Goal: Task Accomplishment & Management: Use online tool/utility

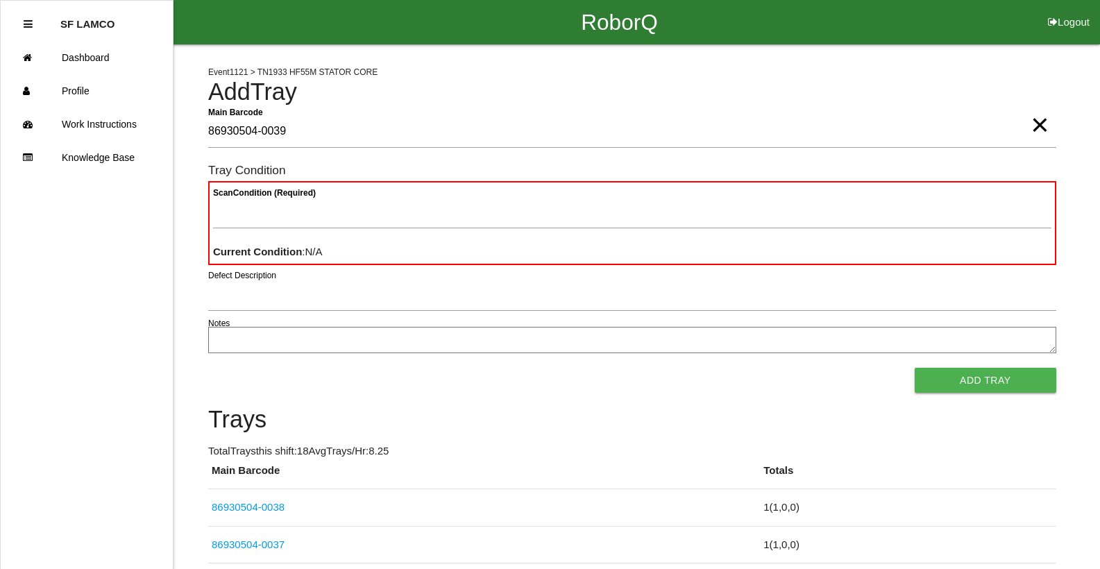
type Barcode "86930504-0039"
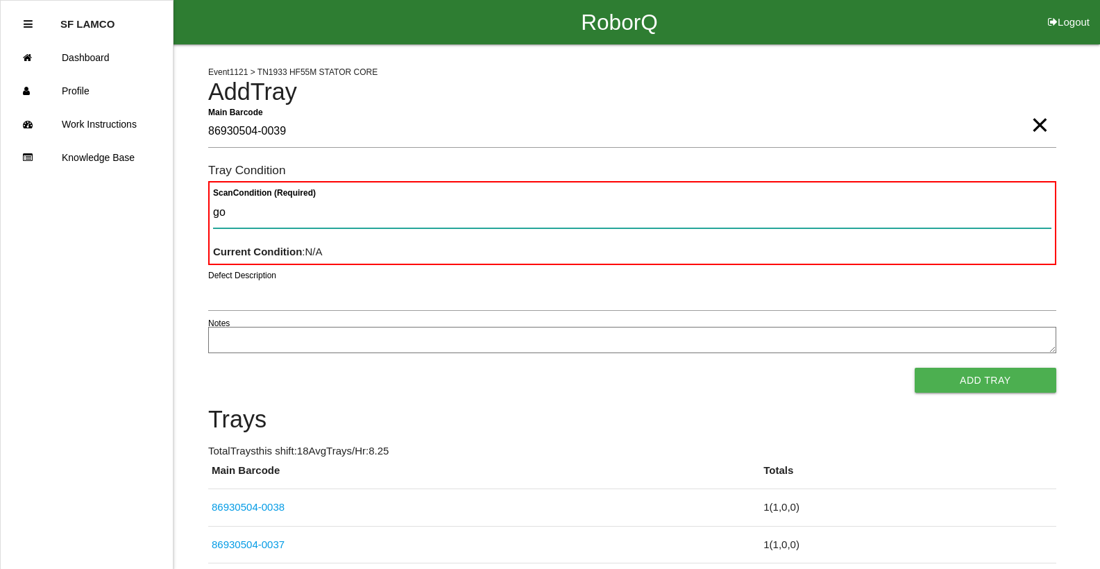
type Condition "goo"
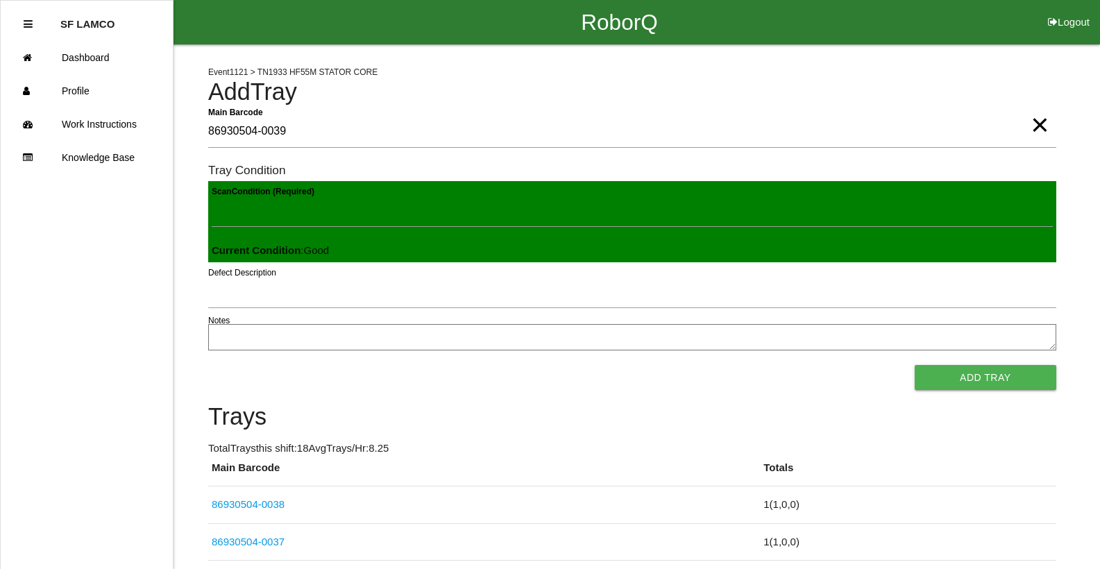
click at [914, 365] on button "Add Tray" at bounding box center [985, 377] width 142 height 25
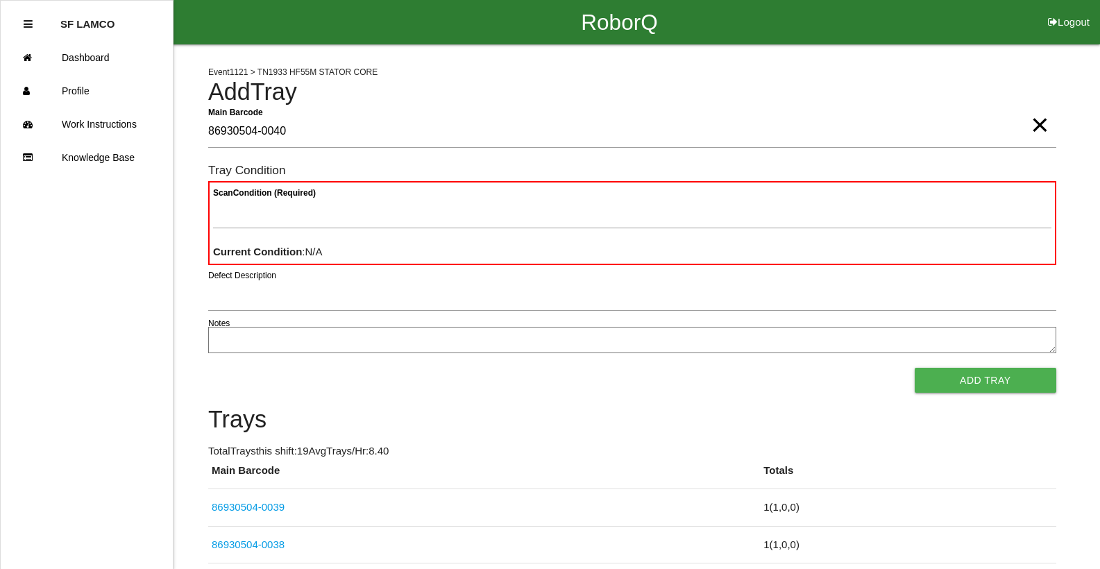
type Barcode "86930504-0040"
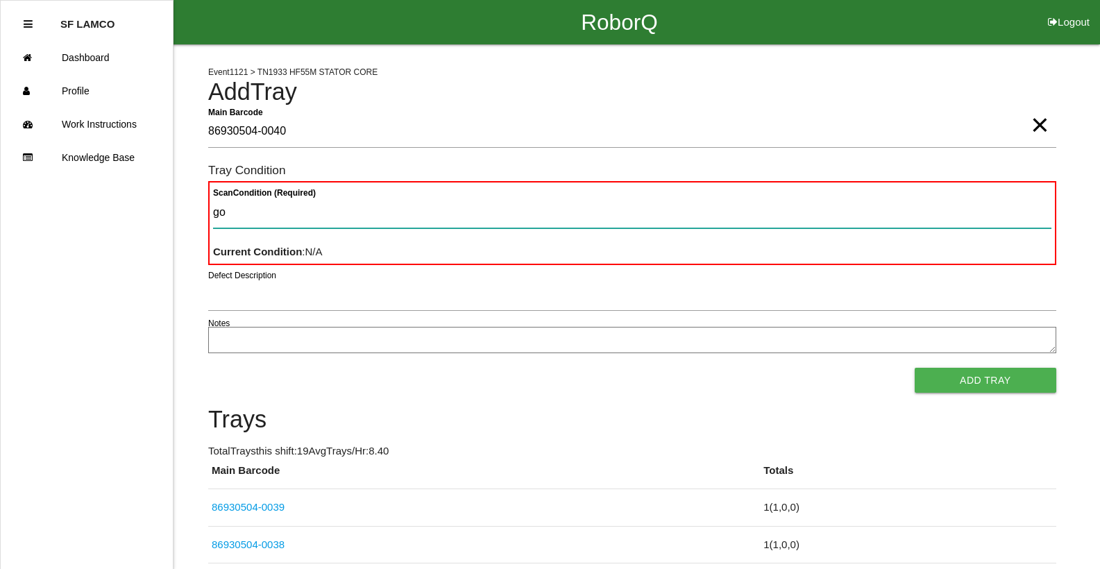
type Condition "goo"
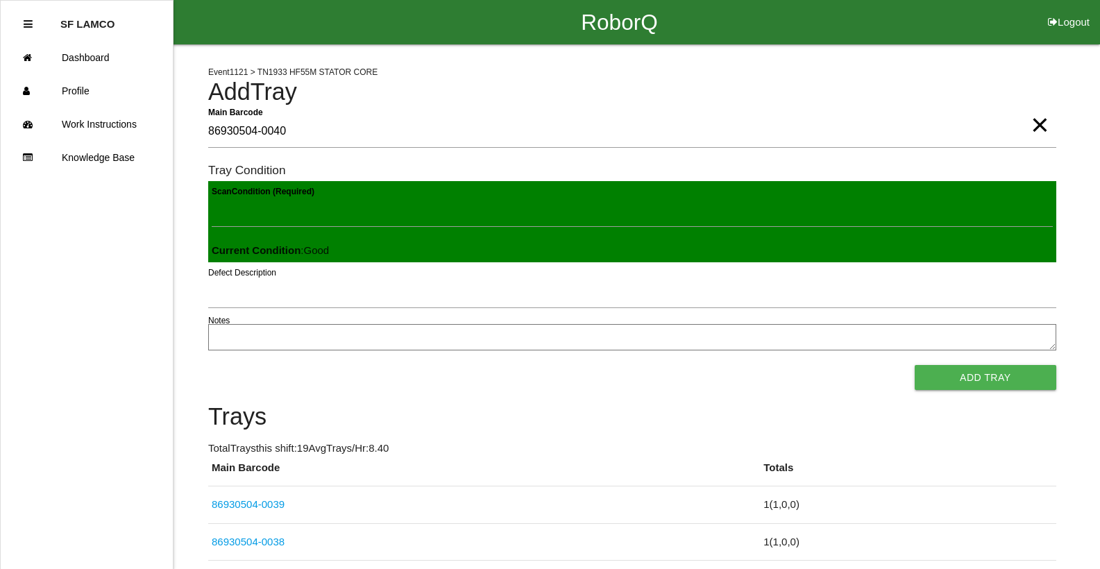
click at [914, 365] on button "Add Tray" at bounding box center [985, 377] width 142 height 25
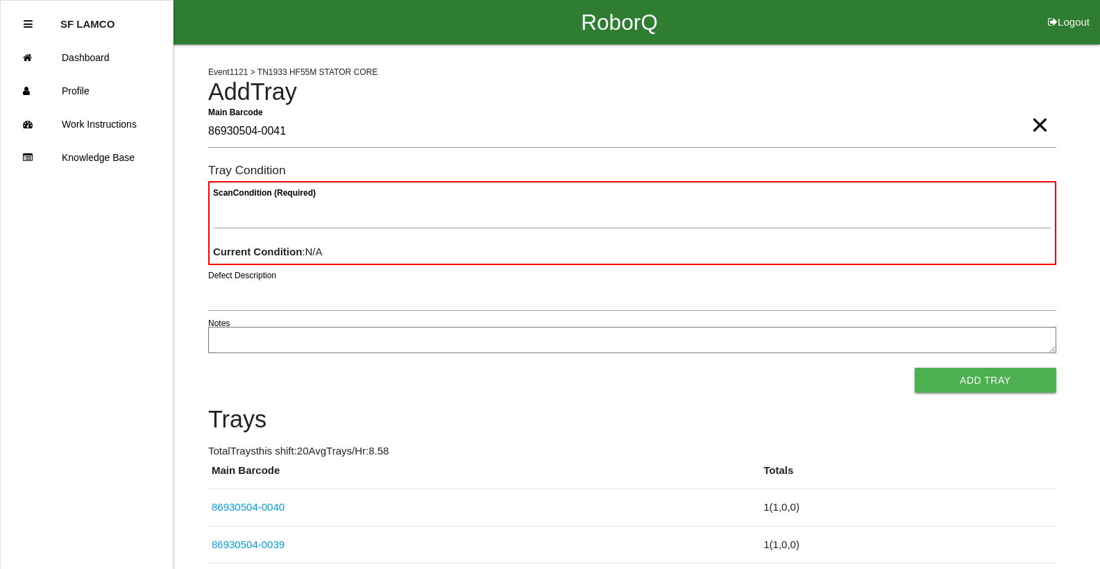
type Barcode "86930504-0041"
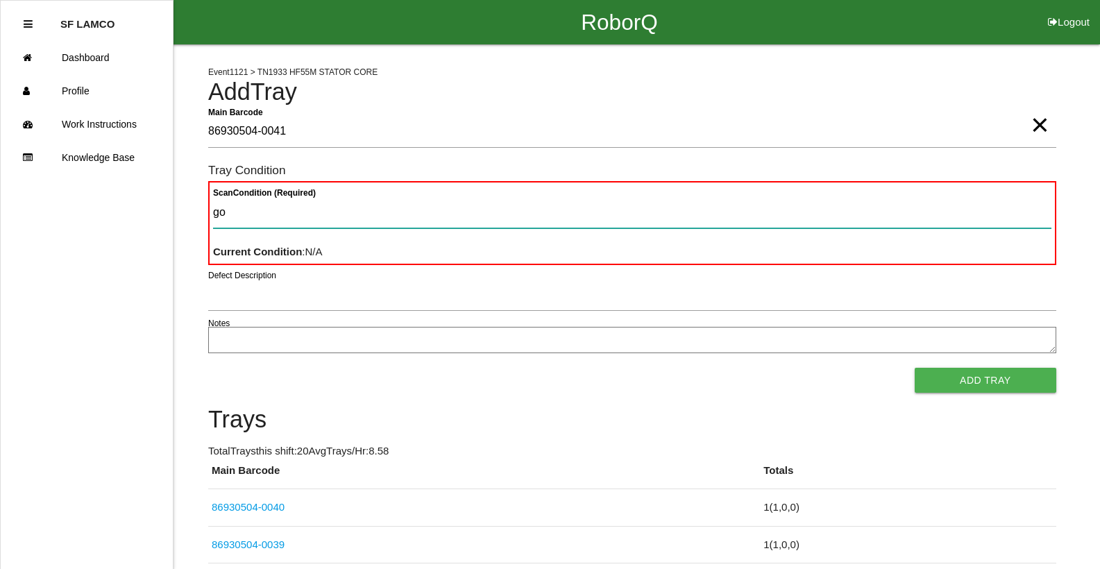
type Condition "goo"
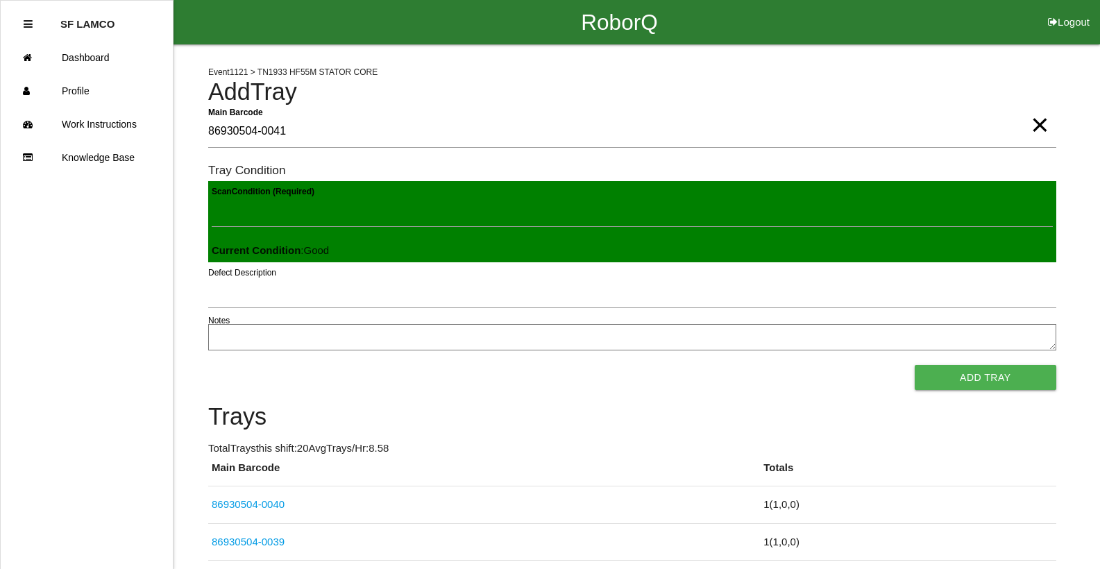
click at [914, 365] on button "Add Tray" at bounding box center [985, 377] width 142 height 25
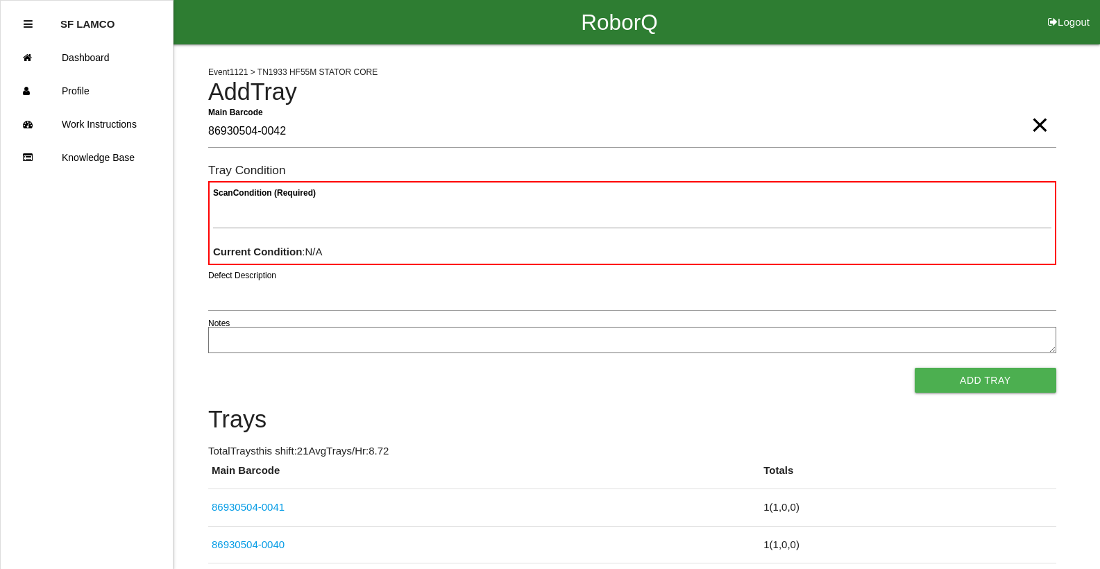
type Barcode "86930504-0042"
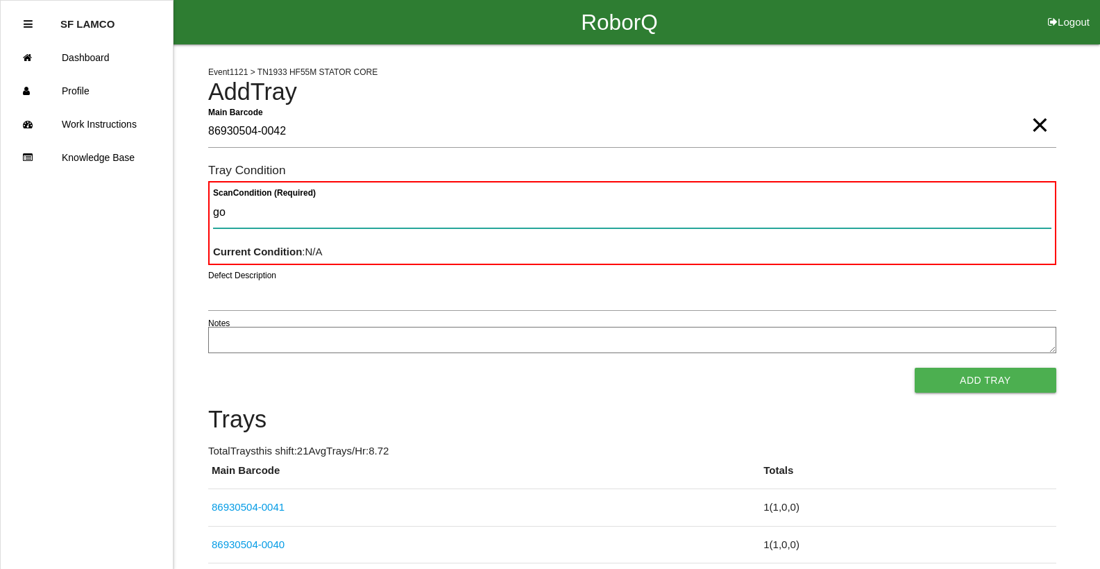
type Condition "goo"
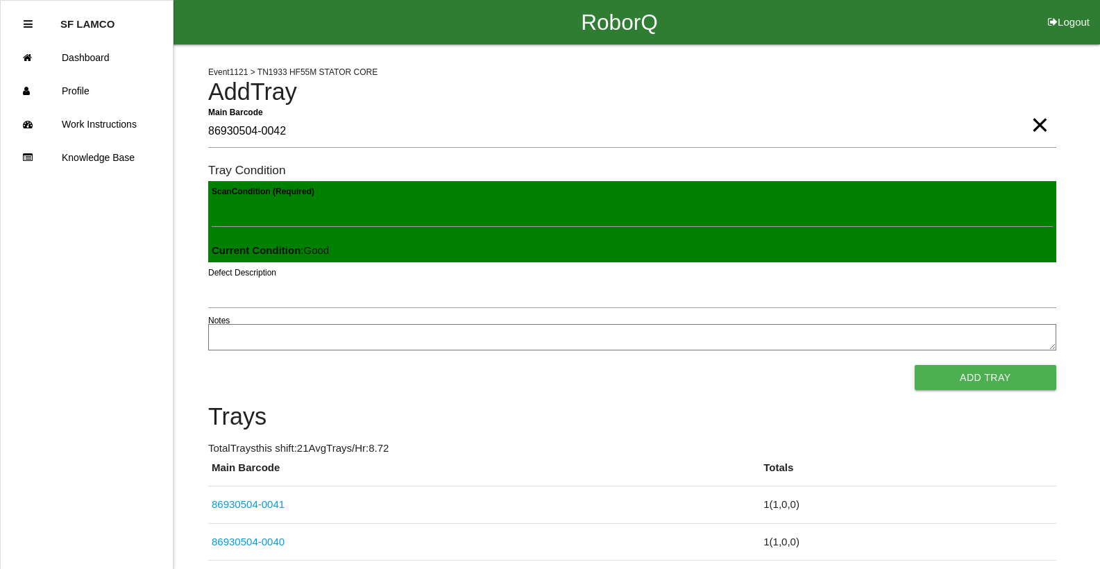
click at [914, 365] on button "Add Tray" at bounding box center [985, 377] width 142 height 25
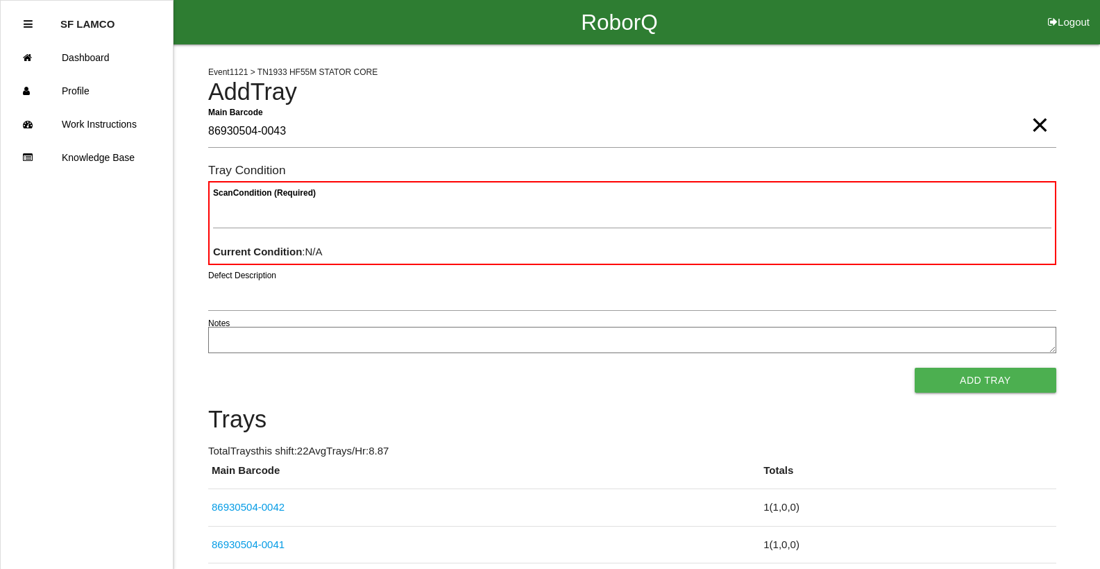
type Barcode "86930504-0043"
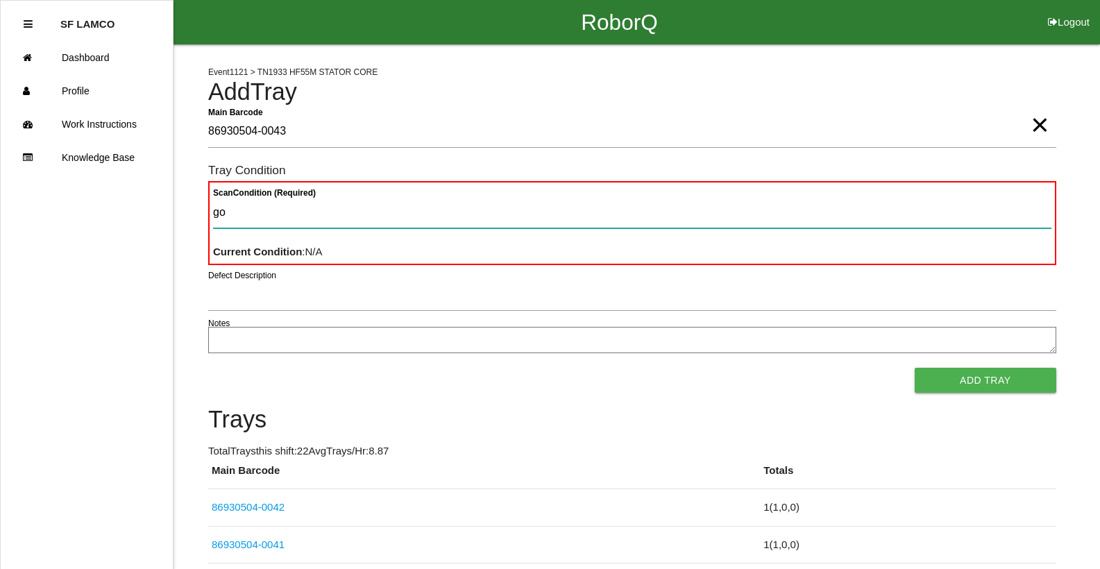
type Condition "goo"
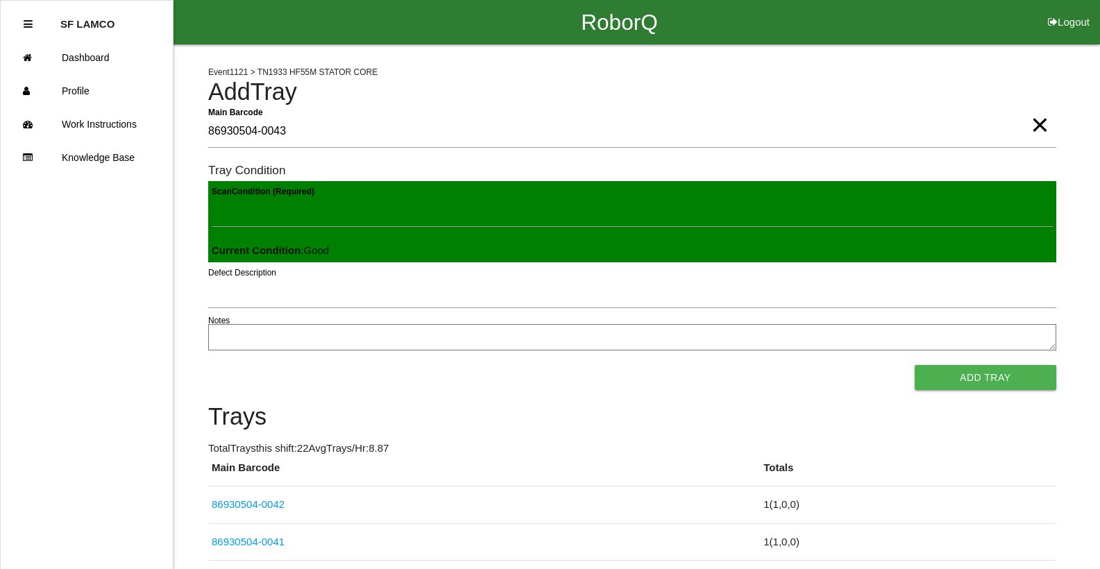
click at [914, 365] on button "Add Tray" at bounding box center [985, 377] width 142 height 25
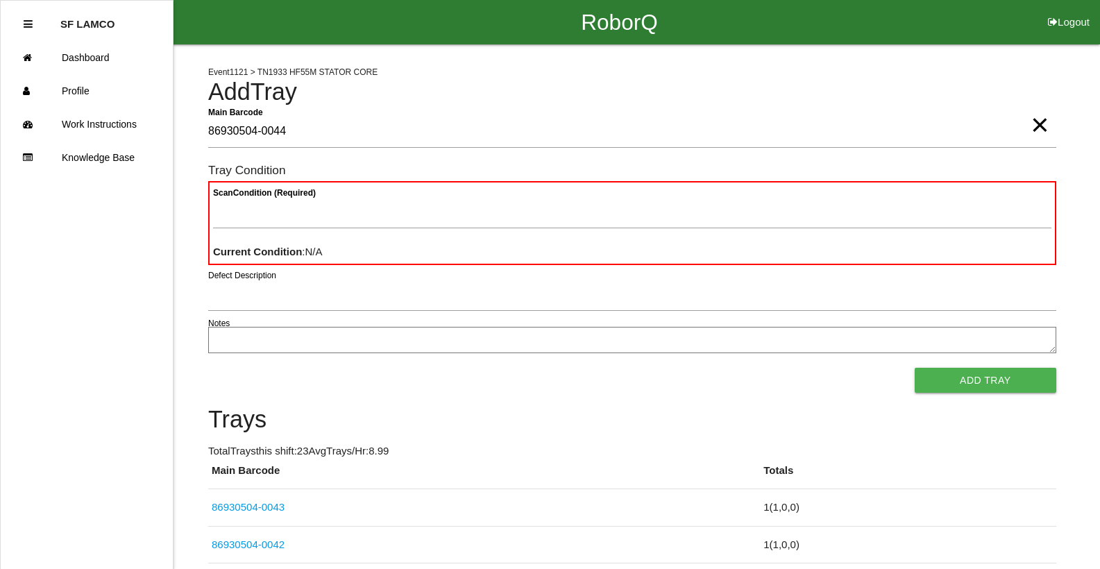
type Barcode "86930504-0044"
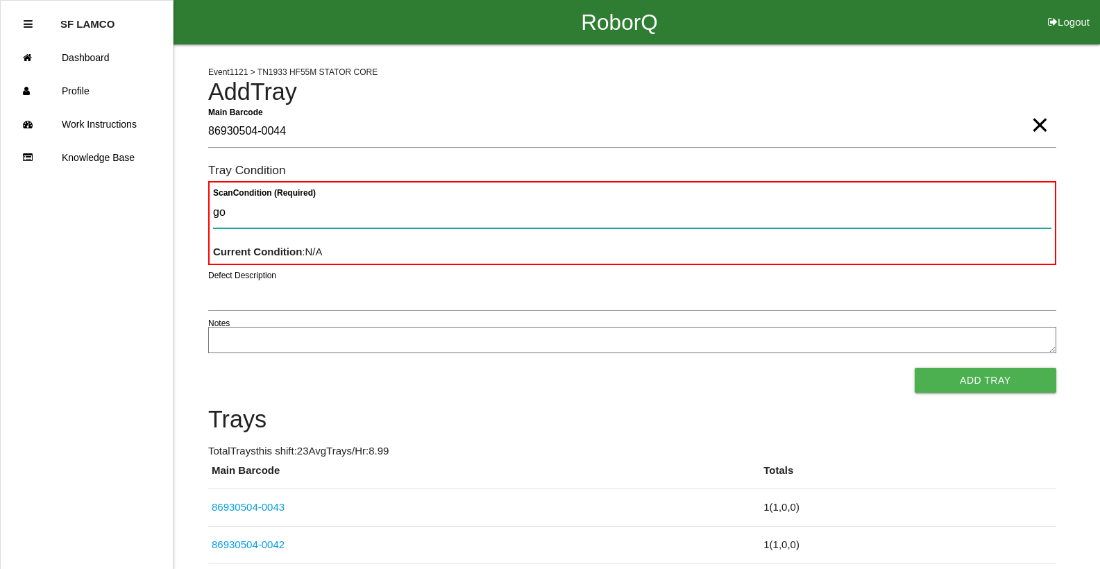
type Condition "goo"
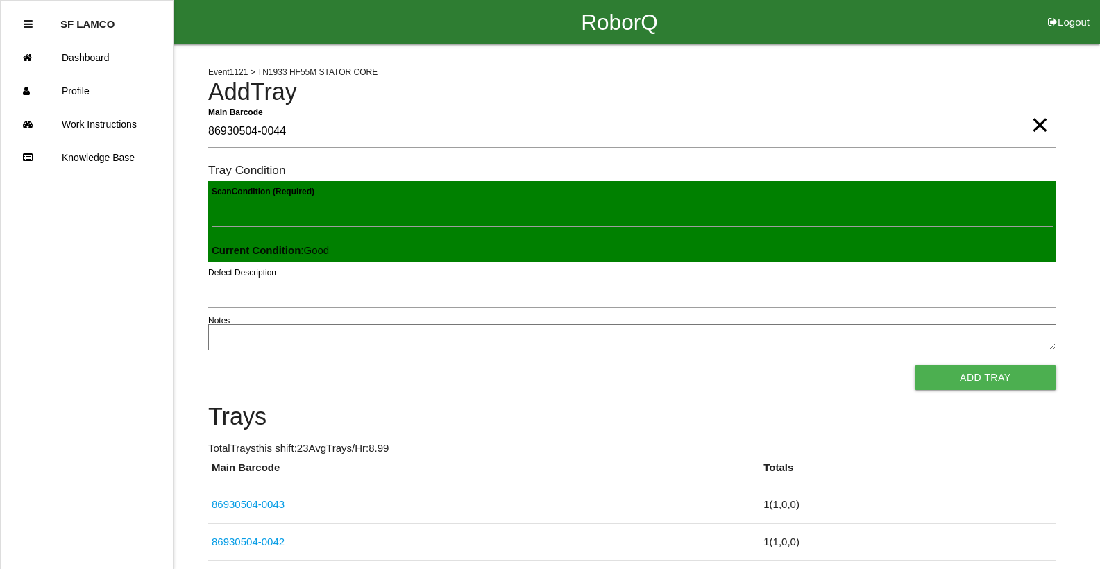
click at [914, 365] on button "Add Tray" at bounding box center [985, 377] width 142 height 25
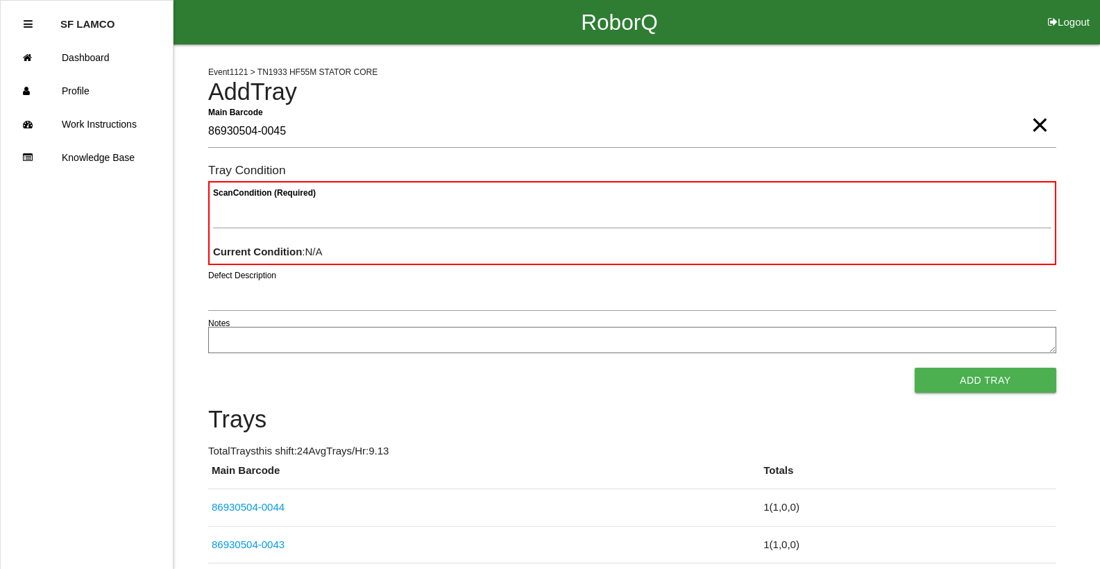
type Barcode "86930504-0045"
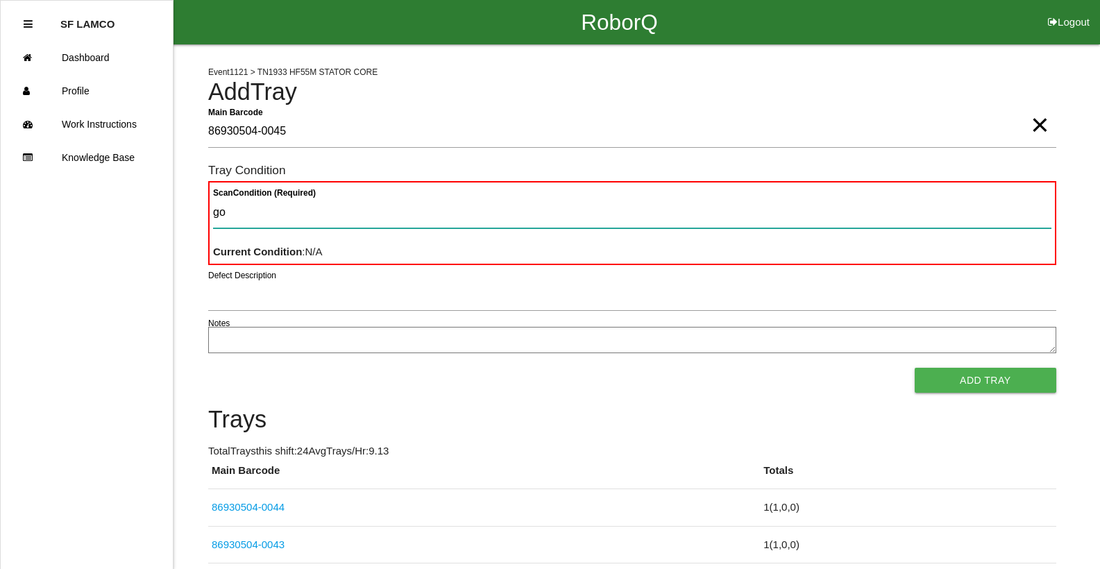
type Condition "goo"
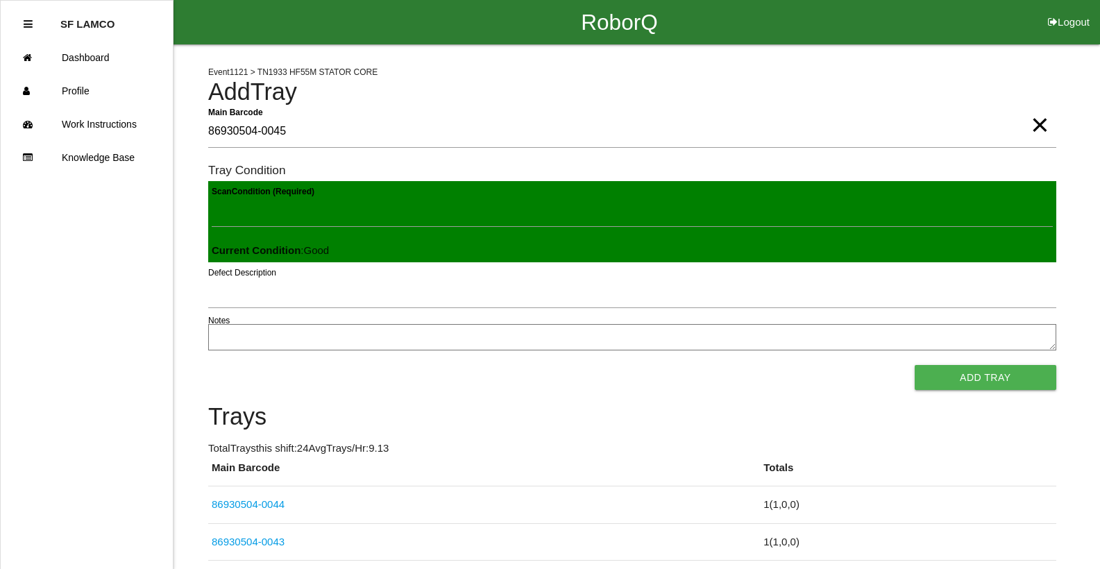
click at [914, 365] on button "Add Tray" at bounding box center [985, 377] width 142 height 25
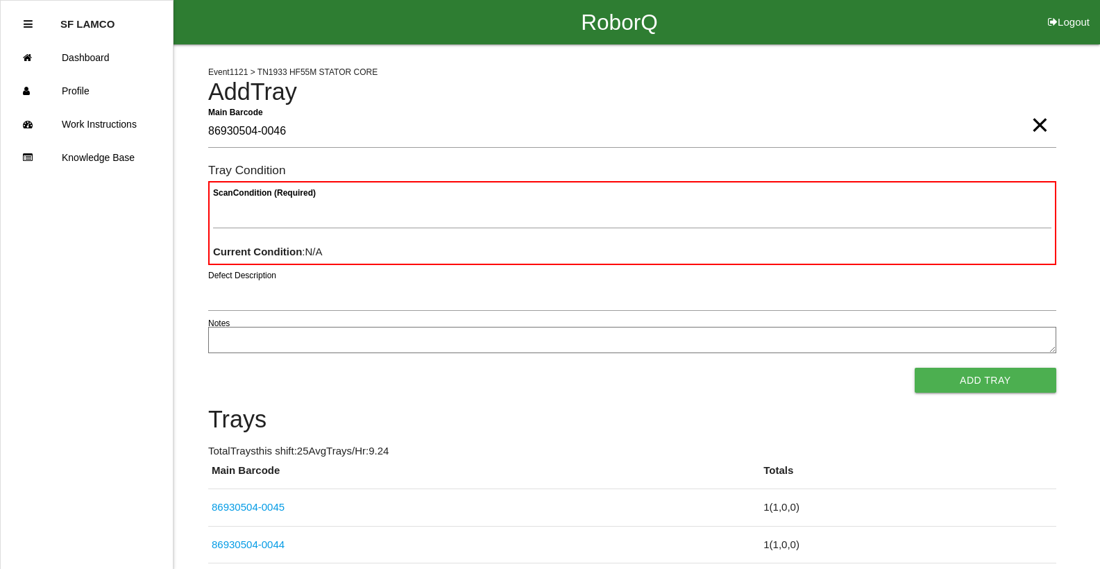
type Barcode "86930504-0046"
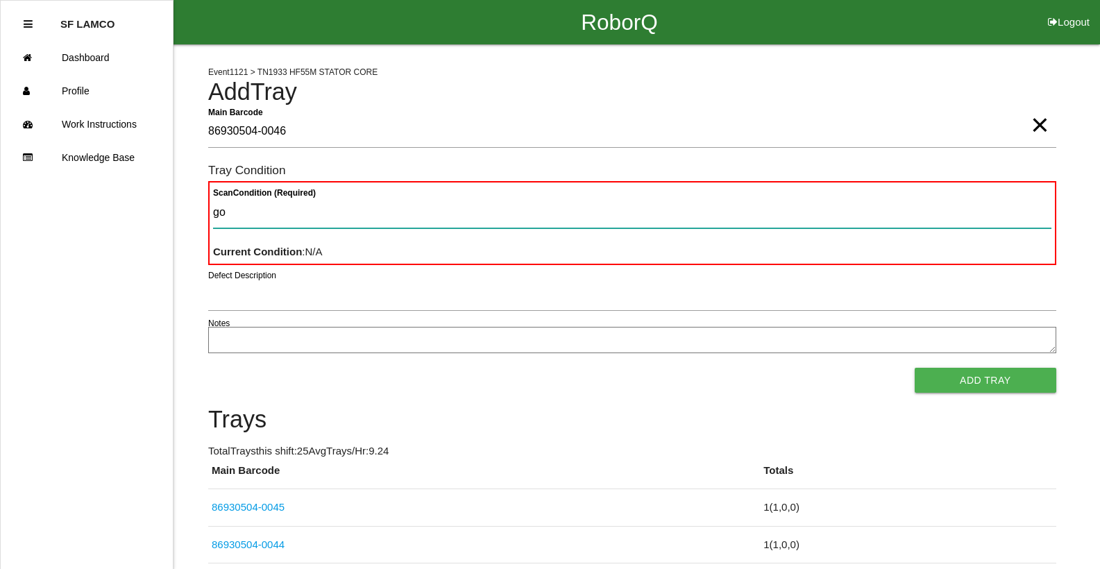
type Condition "goo"
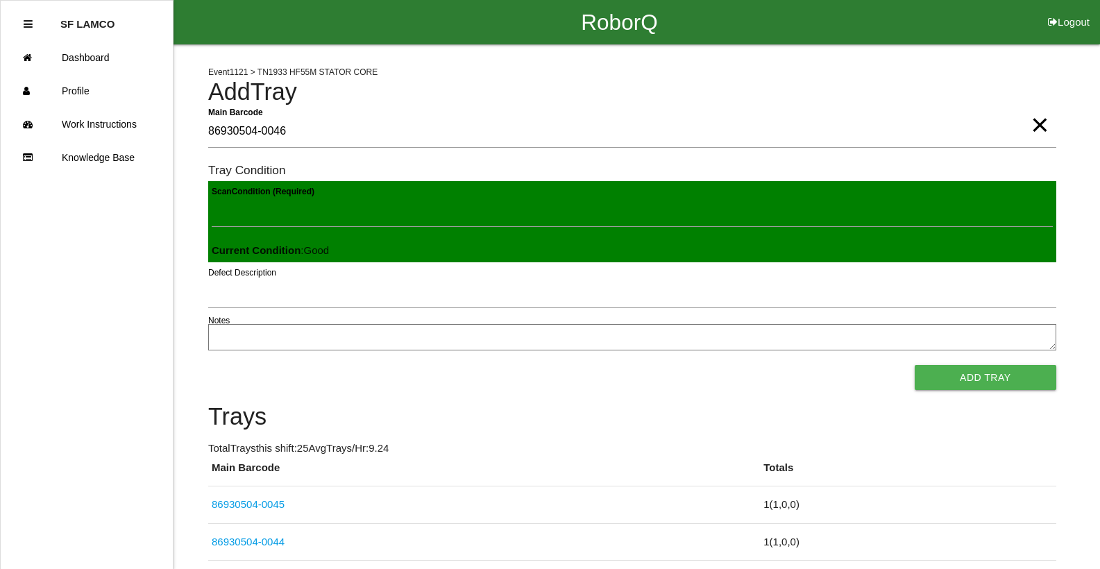
click at [914, 365] on button "Add Tray" at bounding box center [985, 377] width 142 height 25
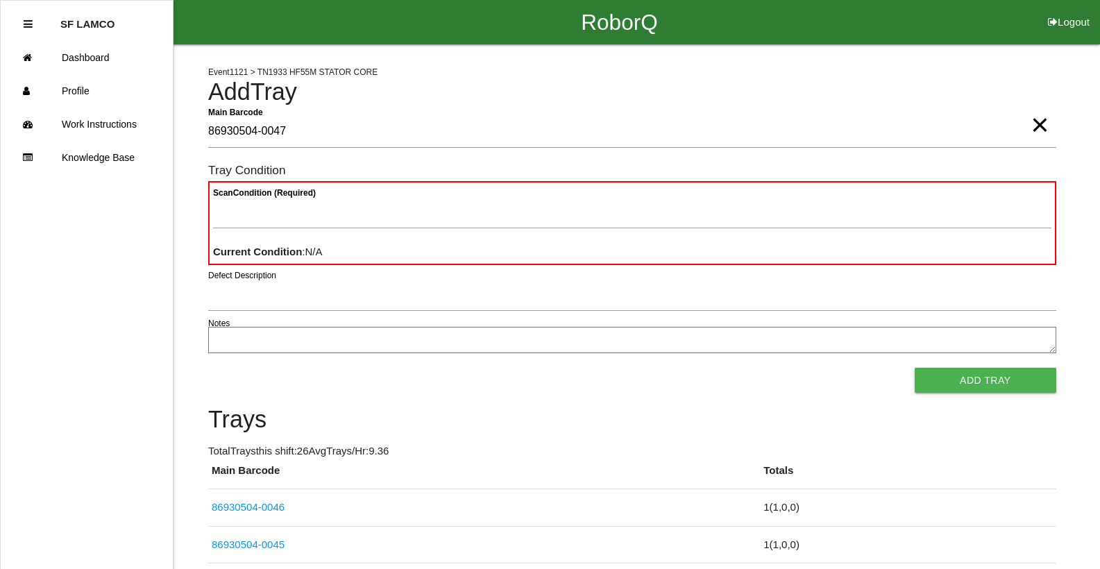
type Barcode "86930504-0047"
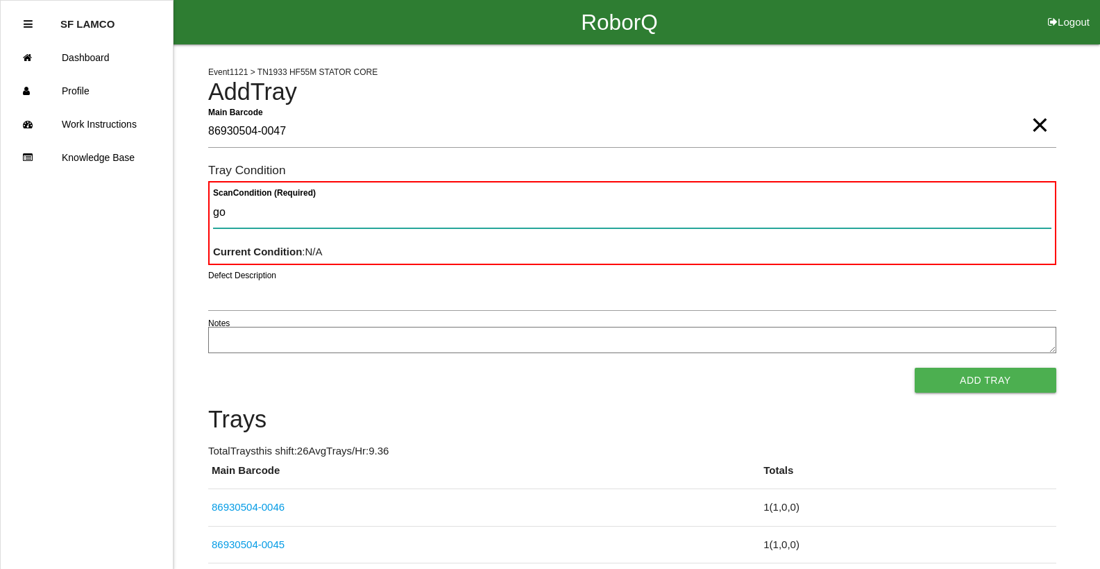
type Condition "goo"
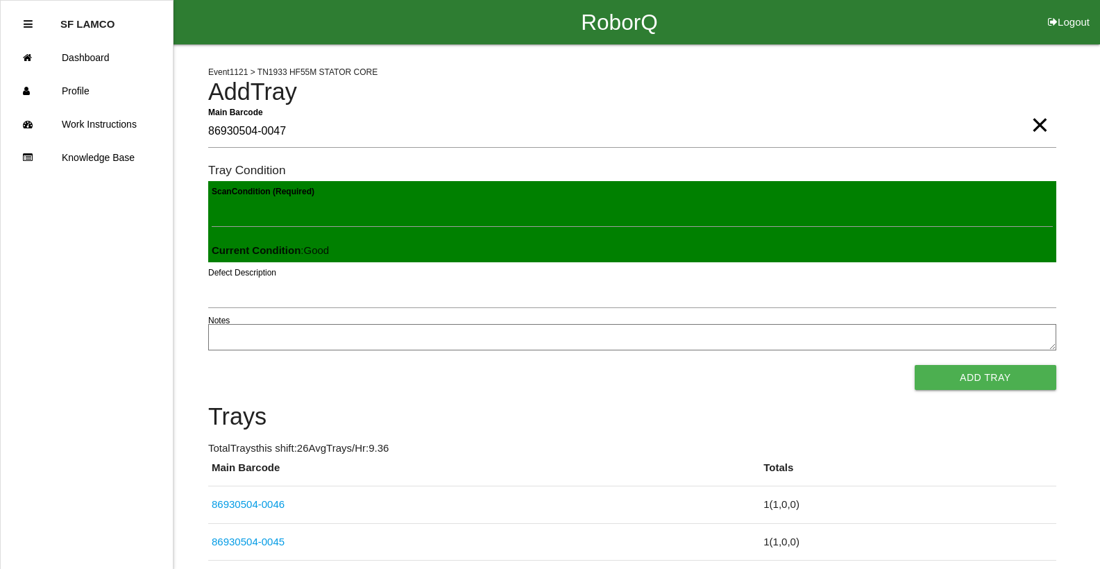
click at [914, 365] on button "Add Tray" at bounding box center [985, 377] width 142 height 25
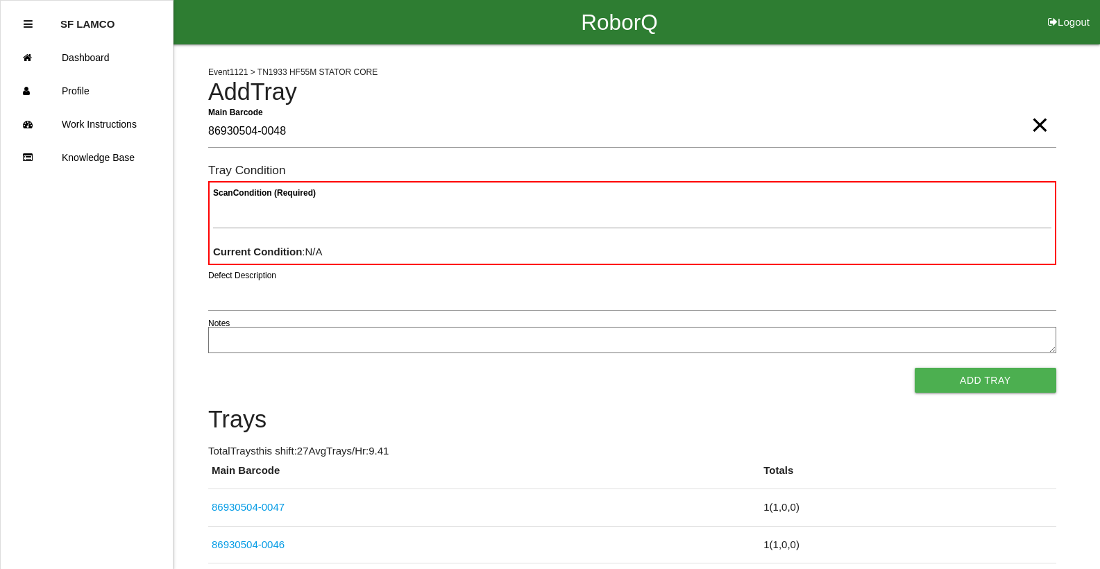
type Barcode "86930504-0048"
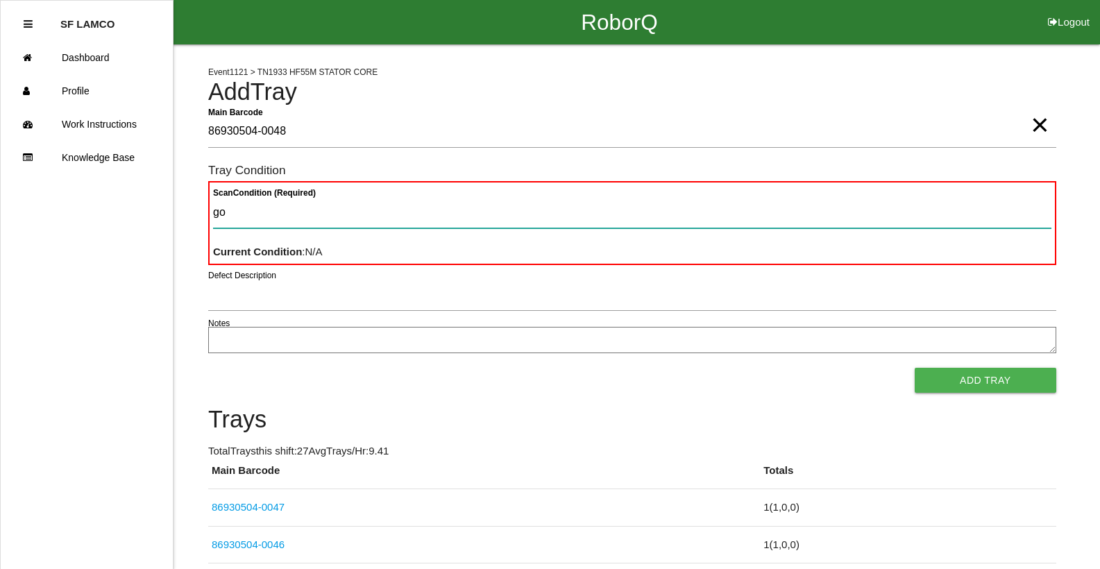
type Condition "goo"
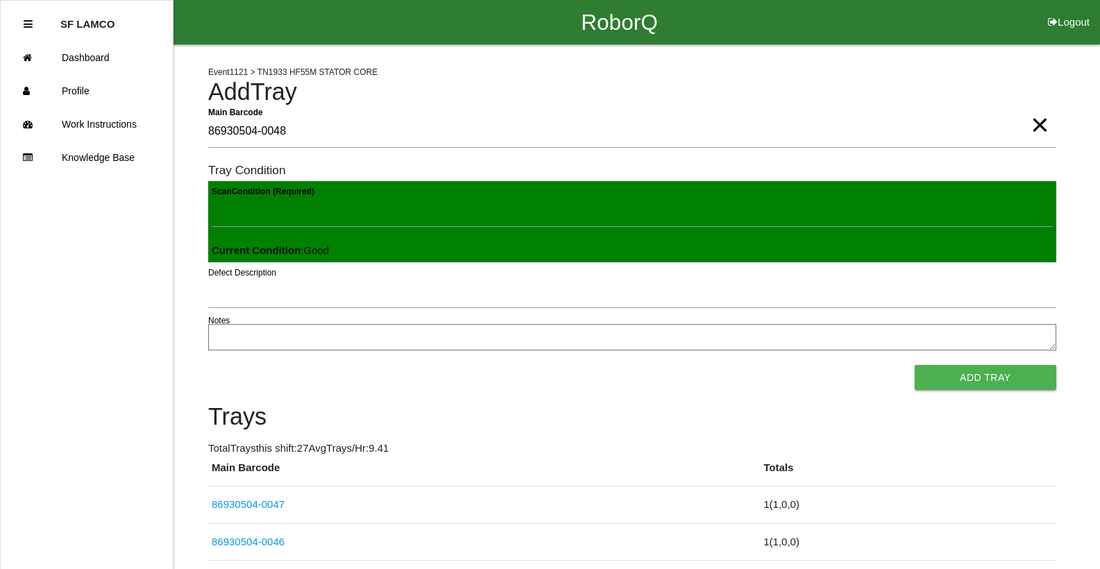
click at [914, 365] on button "Add Tray" at bounding box center [985, 377] width 142 height 25
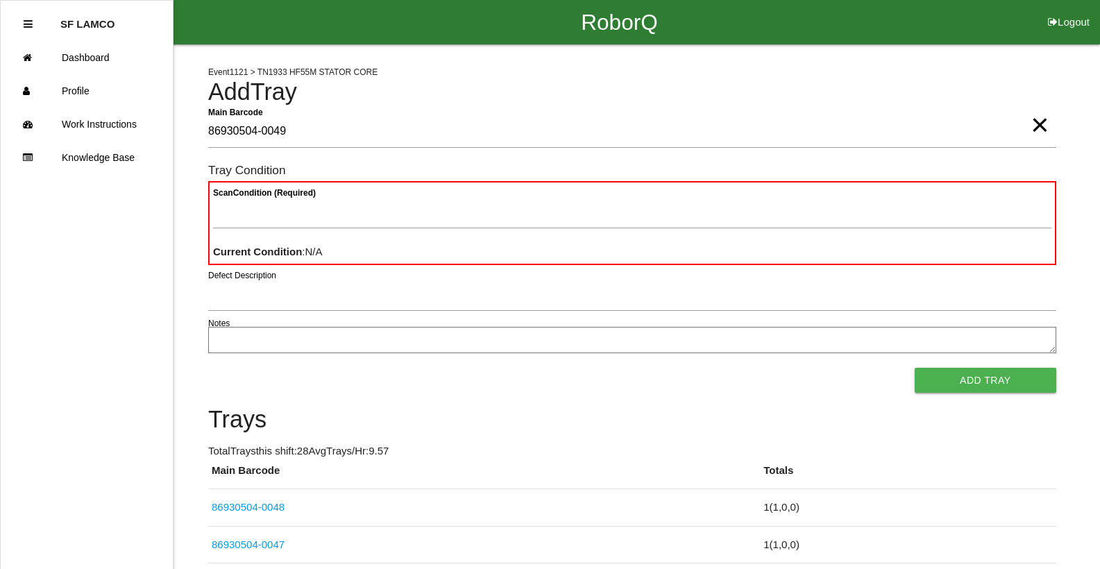
type Barcode "86930504-0049"
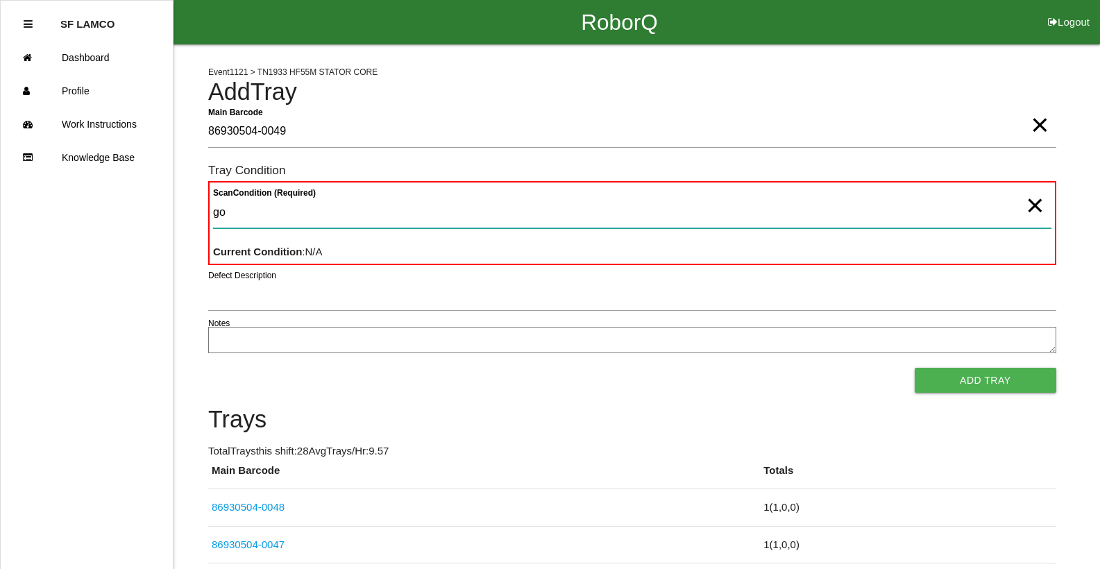
type Condition "goo"
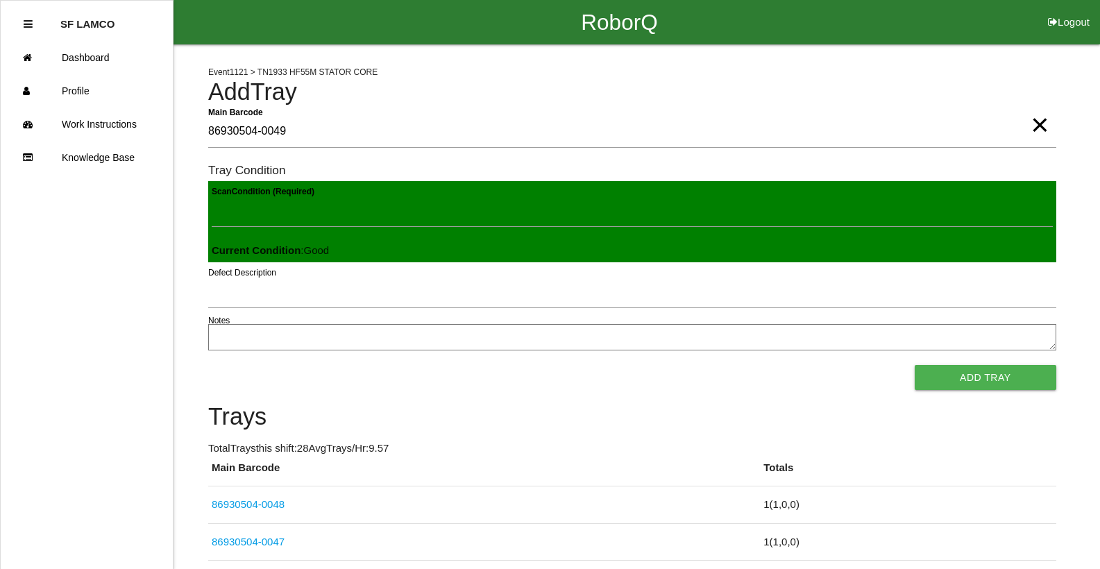
click at [914, 365] on button "Add Tray" at bounding box center [985, 377] width 142 height 25
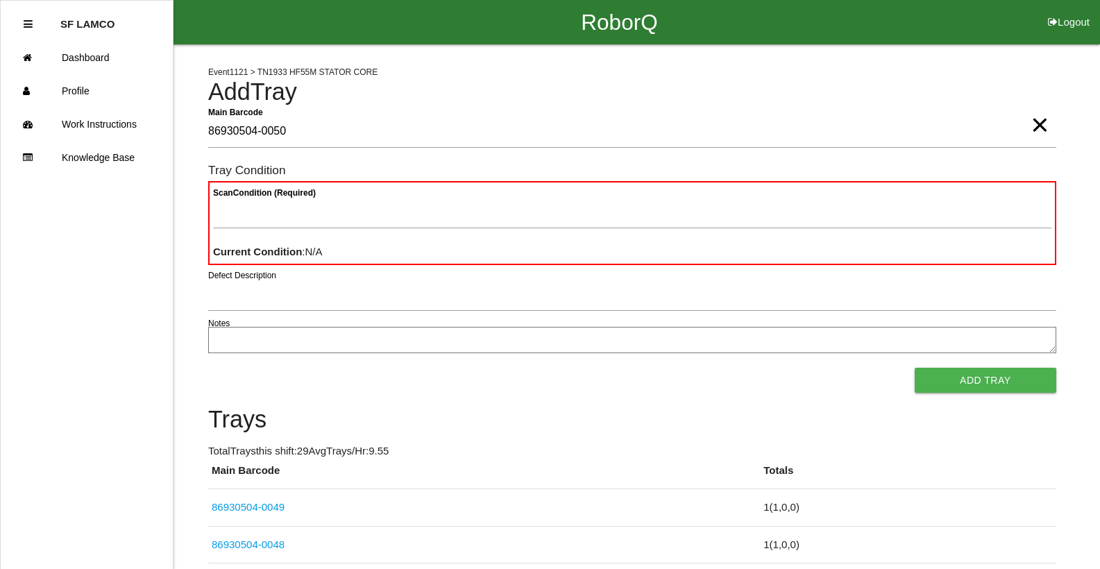
type Barcode "86930504-0050"
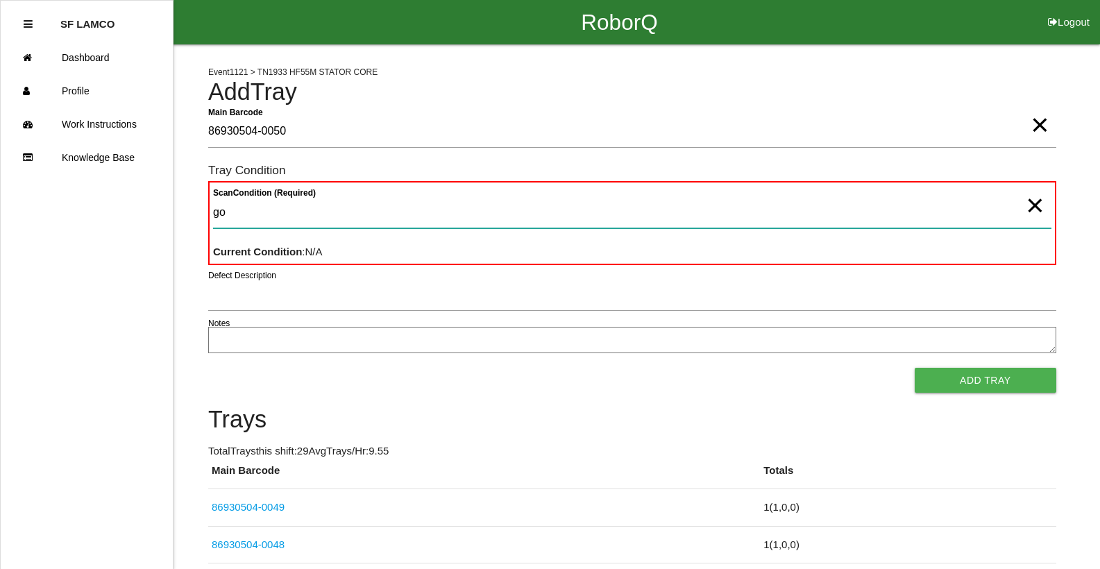
type Condition "goo"
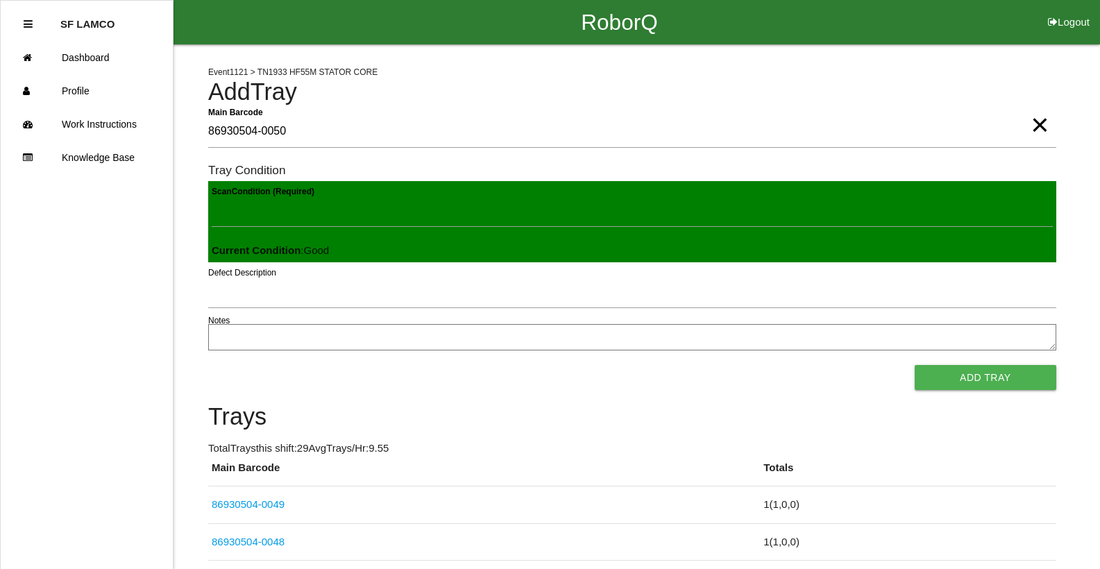
click at [914, 365] on button "Add Tray" at bounding box center [985, 377] width 142 height 25
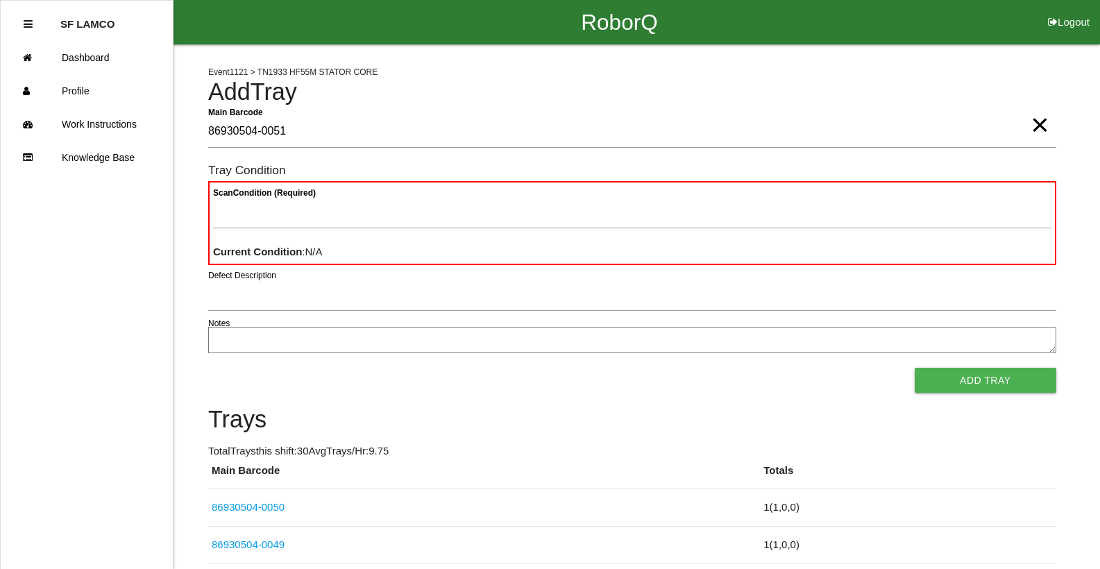
type Barcode "86930504-0051"
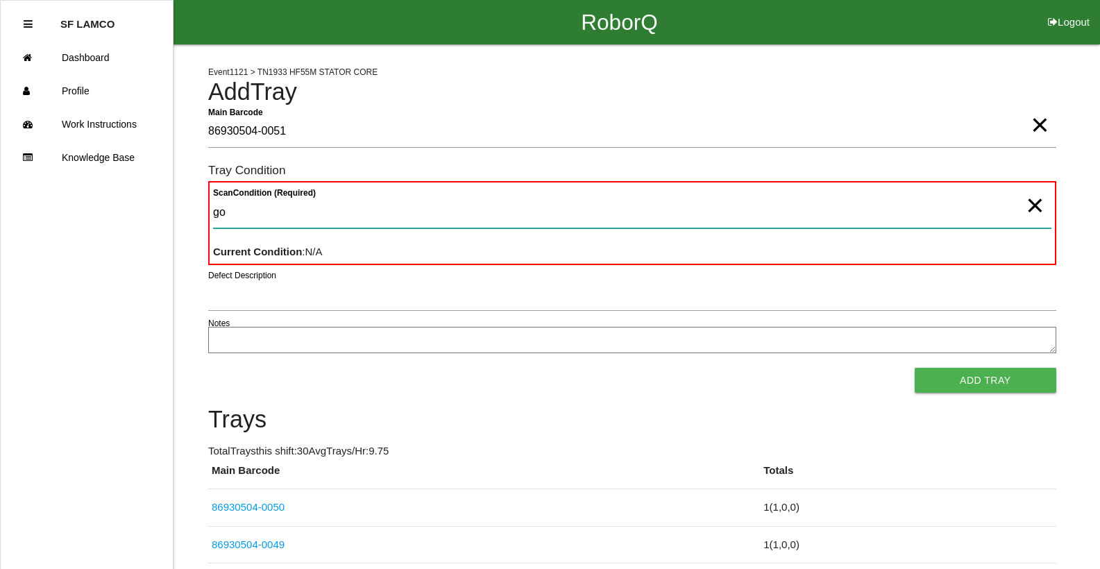
type Condition "goo"
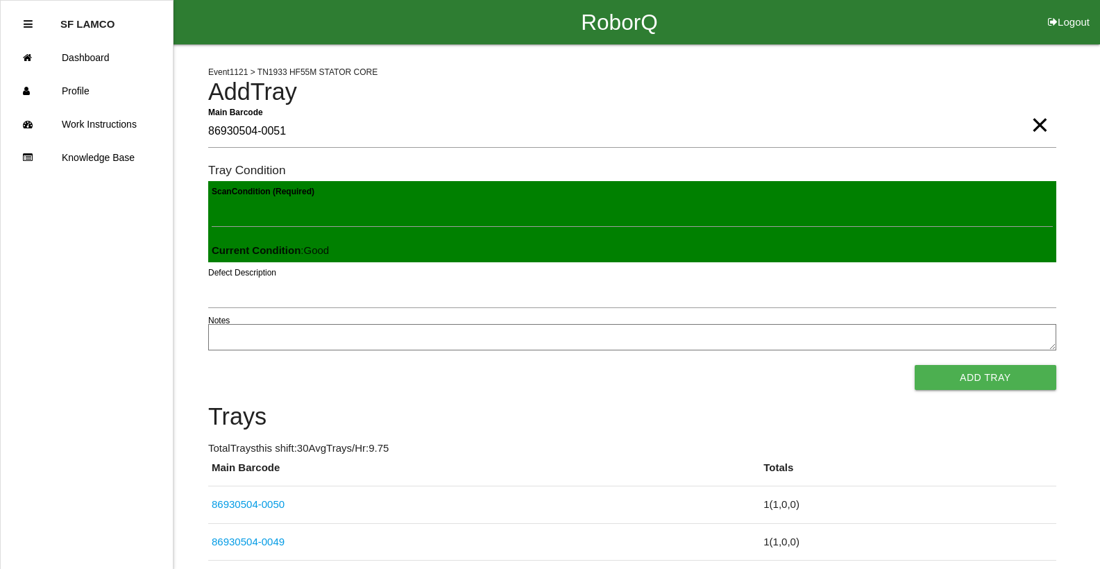
click button "Add Tray" at bounding box center [985, 377] width 142 height 25
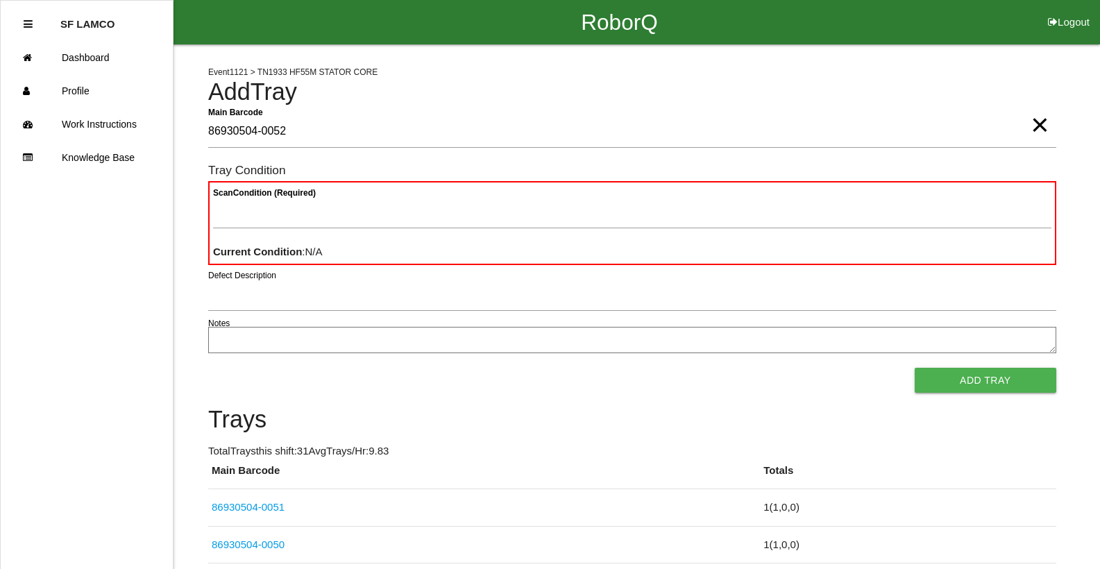
type Barcode "86930504-0052"
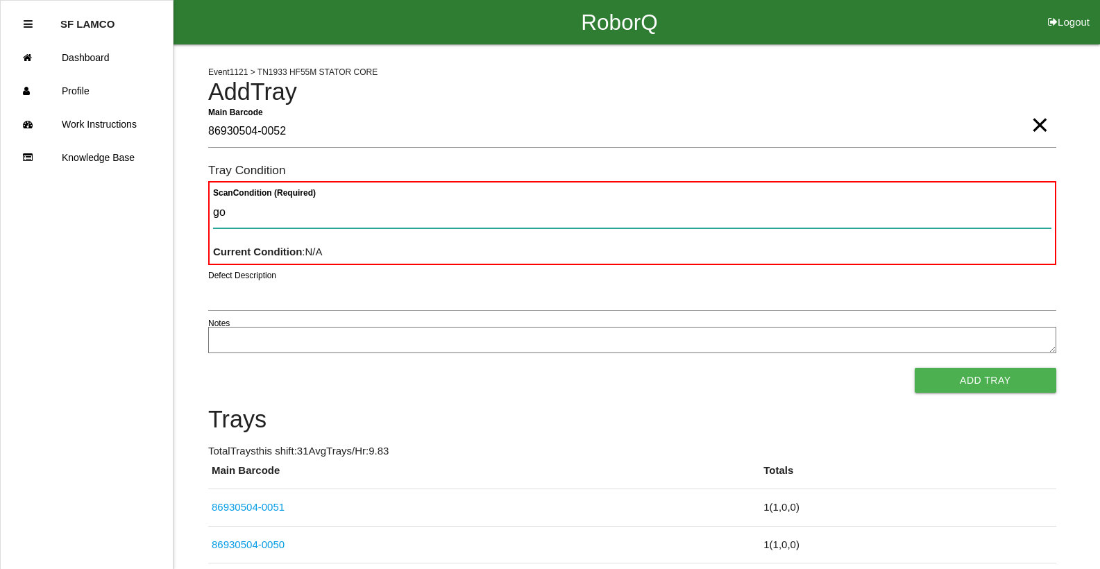
type Condition "goo"
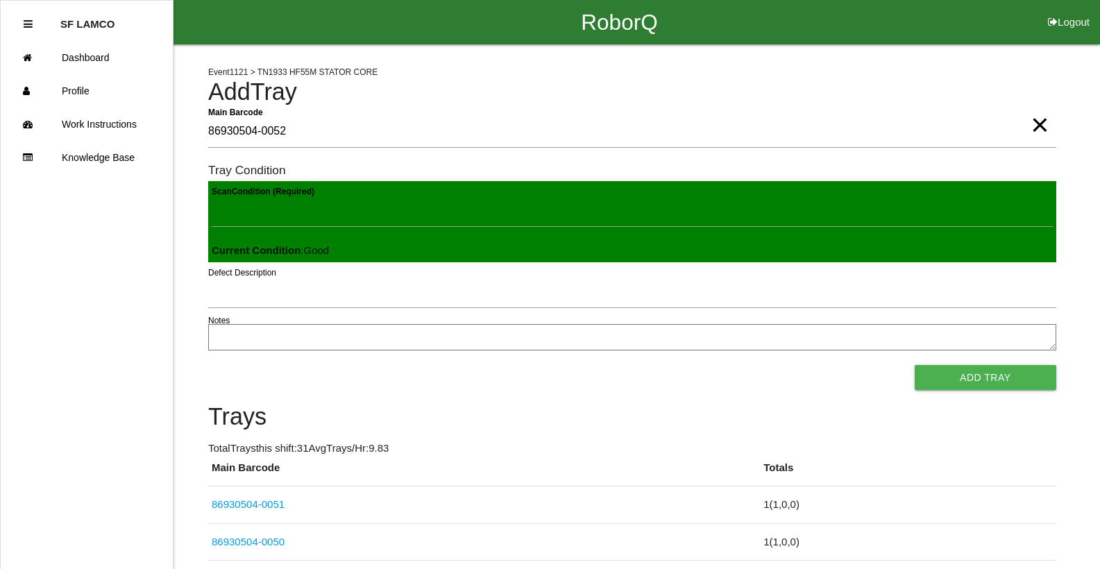
click at [914, 365] on button "Add Tray" at bounding box center [985, 377] width 142 height 25
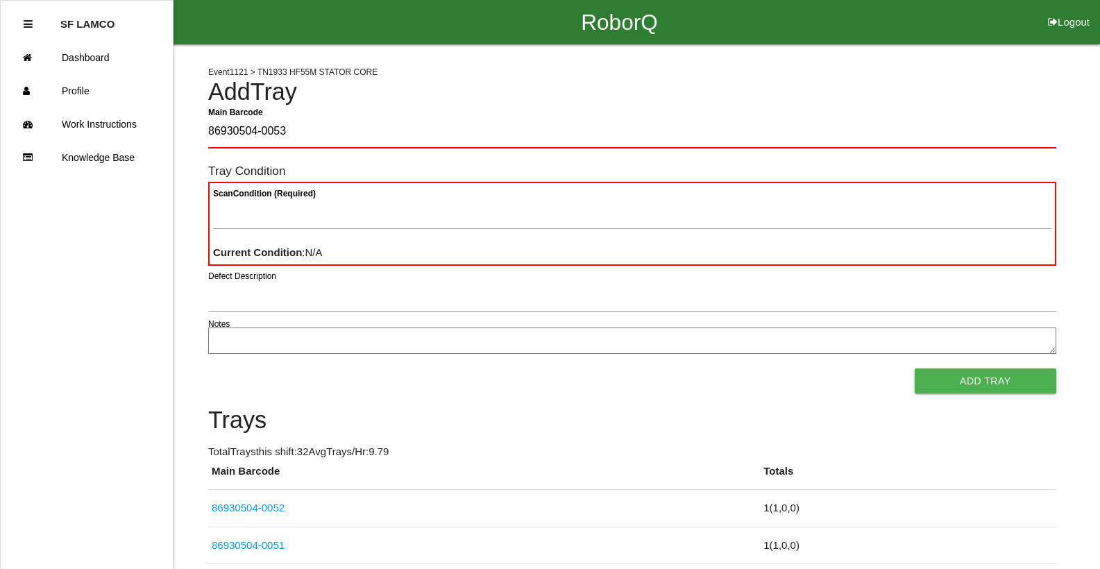
type Barcode "86930504-0053"
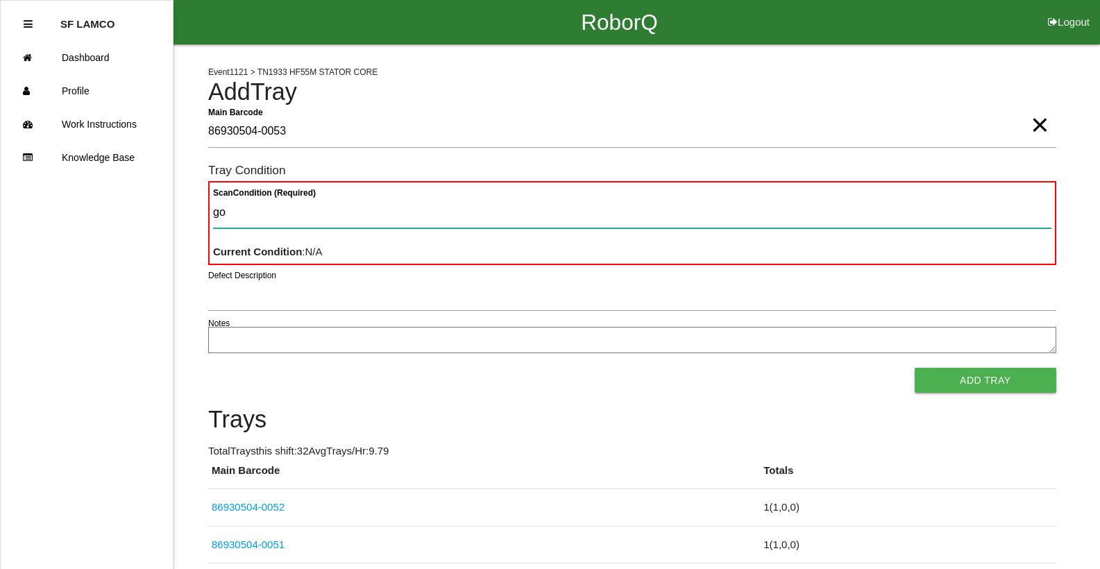
type Condition "goo"
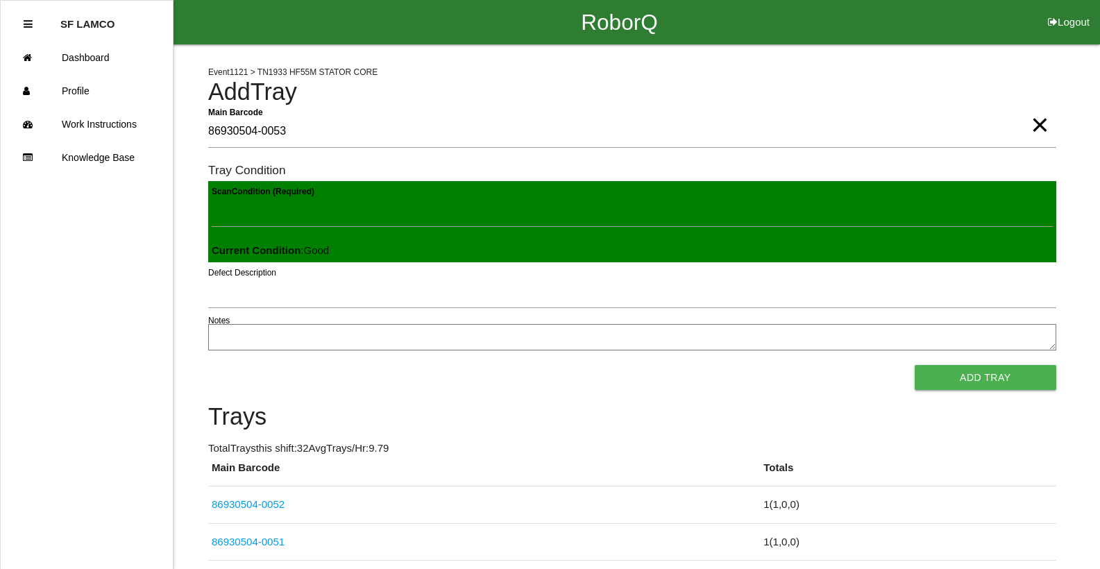
click at [914, 365] on button "Add Tray" at bounding box center [985, 377] width 142 height 25
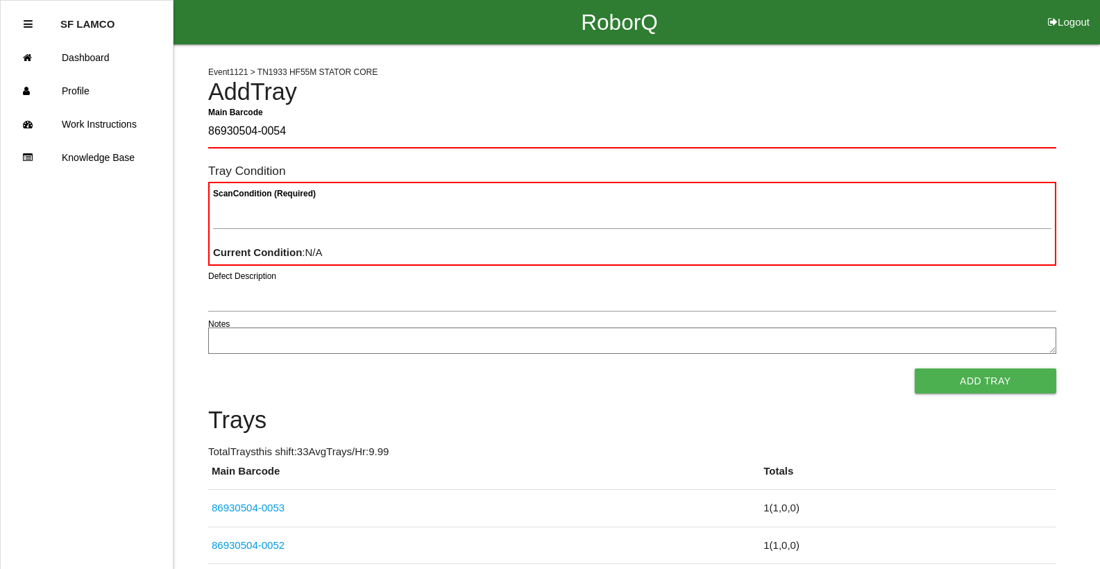
type Barcode "86930504-0054"
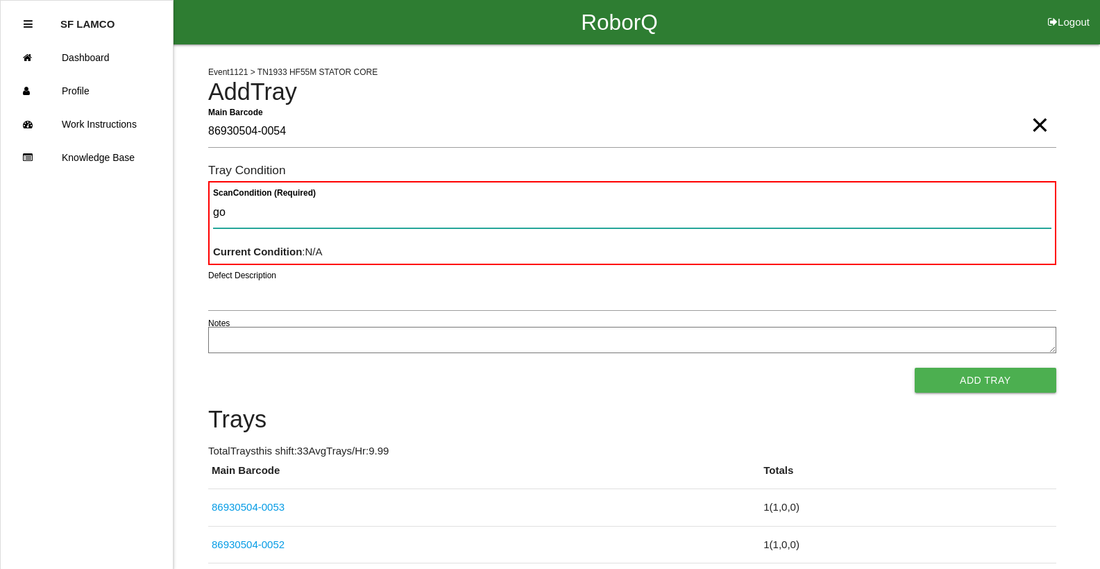
type Condition "goo"
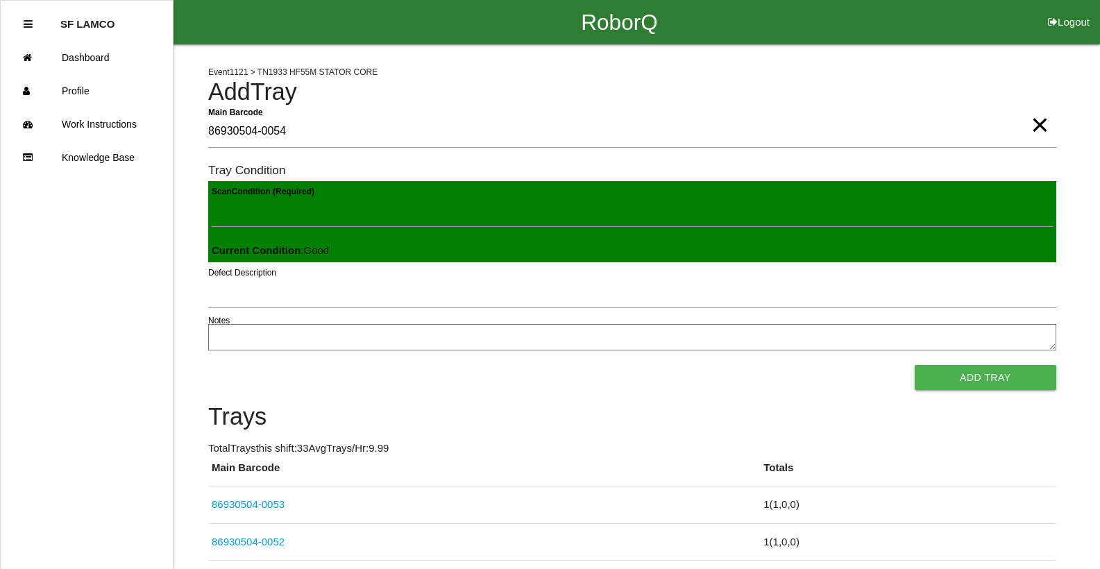
click at [914, 365] on button "Add Tray" at bounding box center [985, 377] width 142 height 25
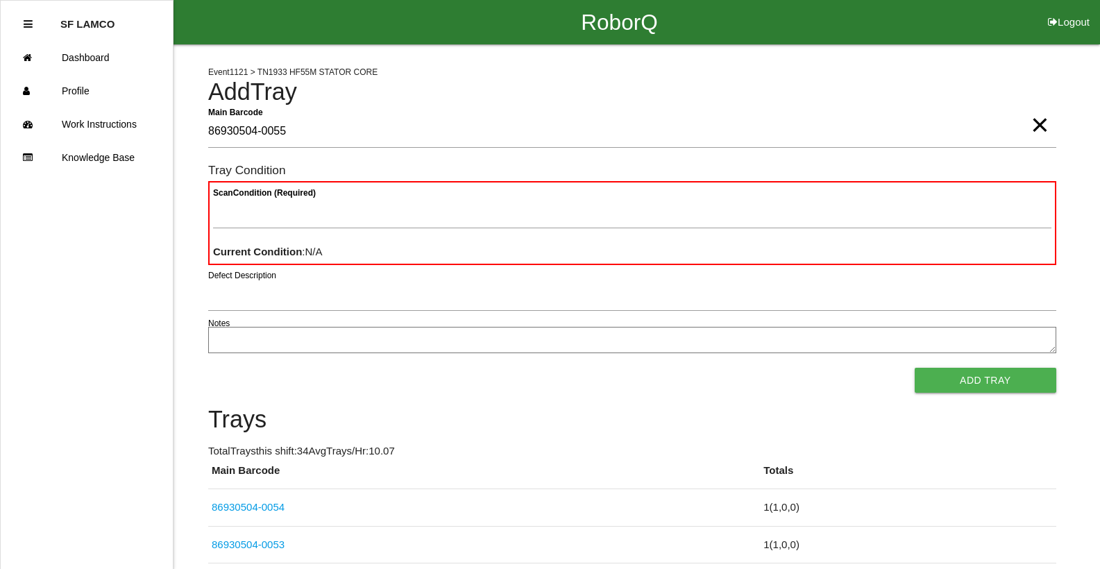
type Barcode "86930504-0055"
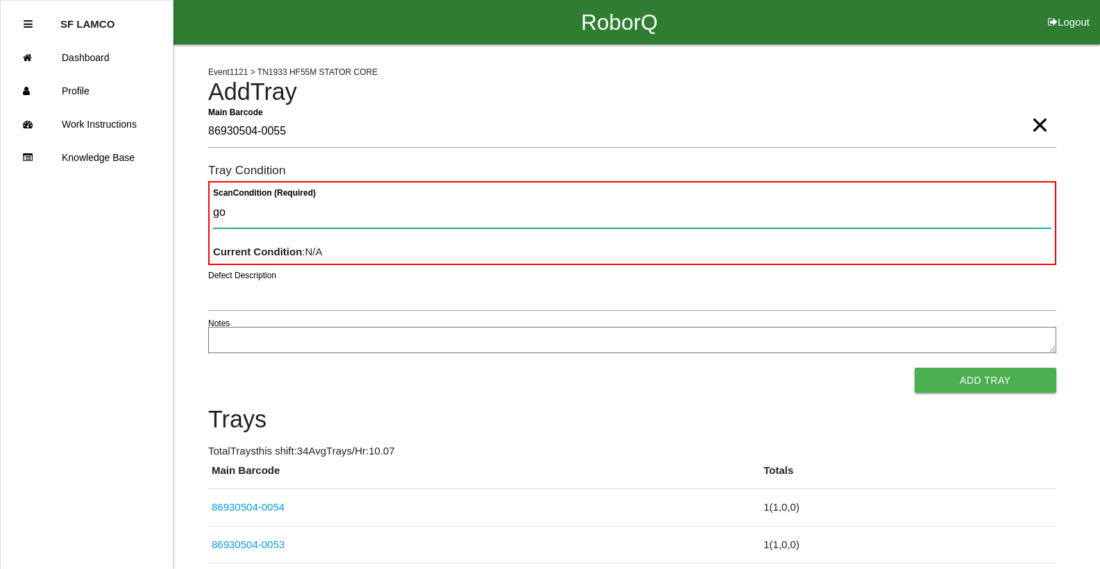
type Condition "goo"
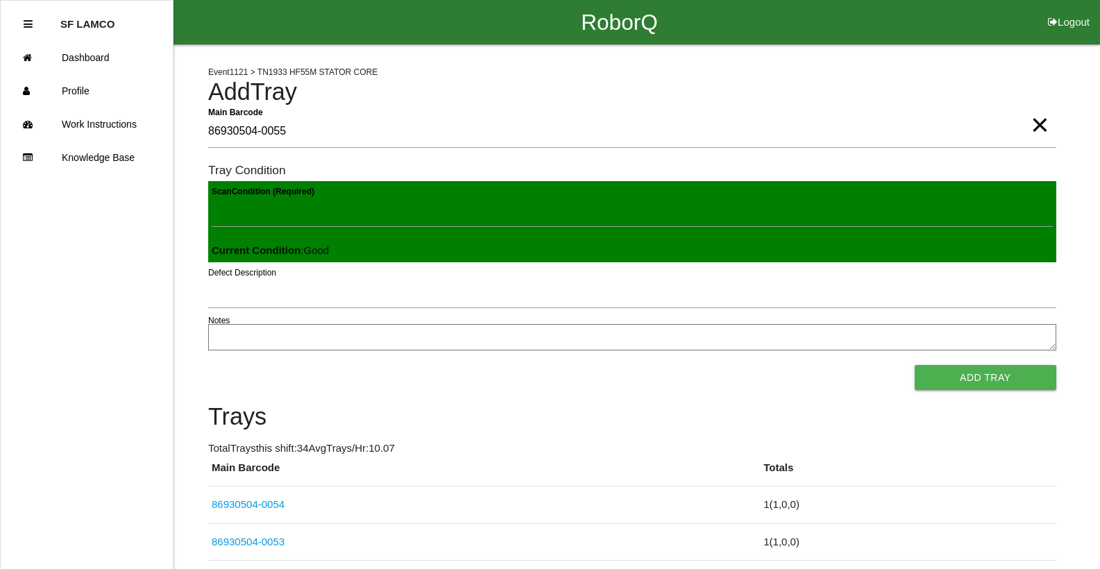
click at [914, 365] on button "Add Tray" at bounding box center [985, 377] width 142 height 25
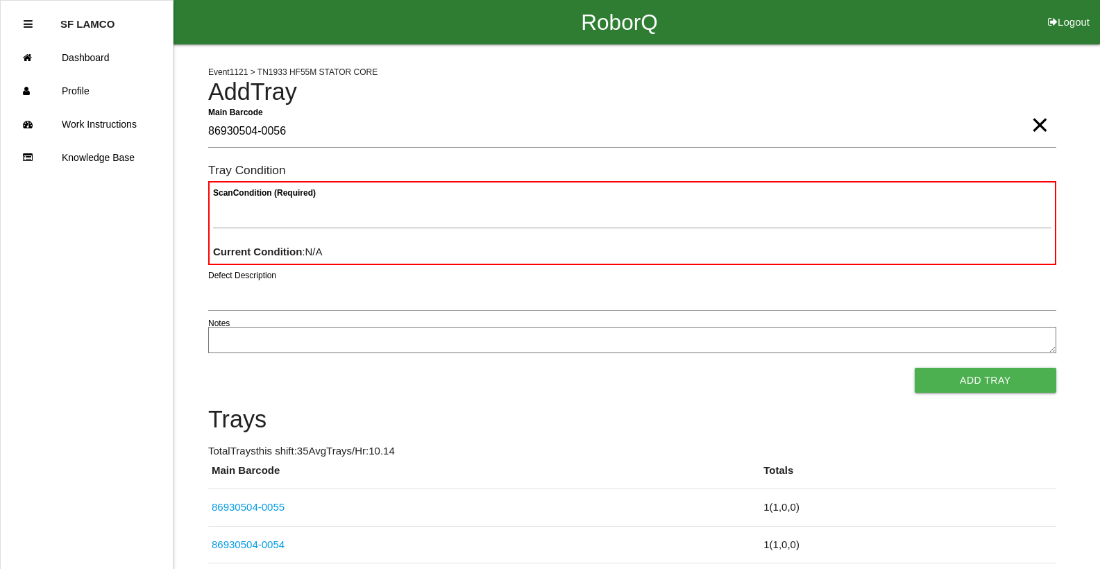
type Barcode "86930504-0056"
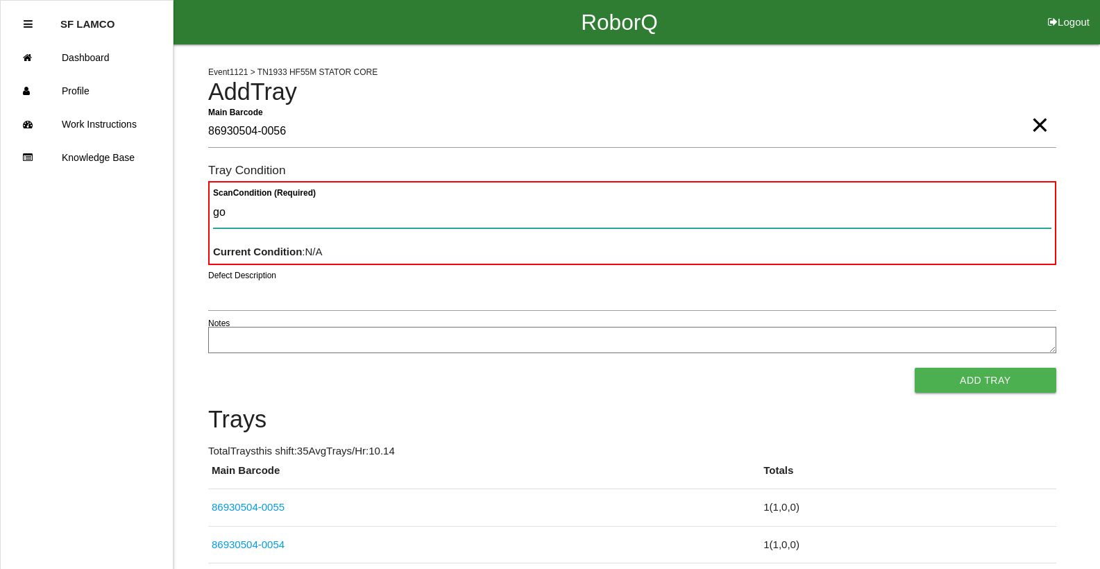
type Condition "goo"
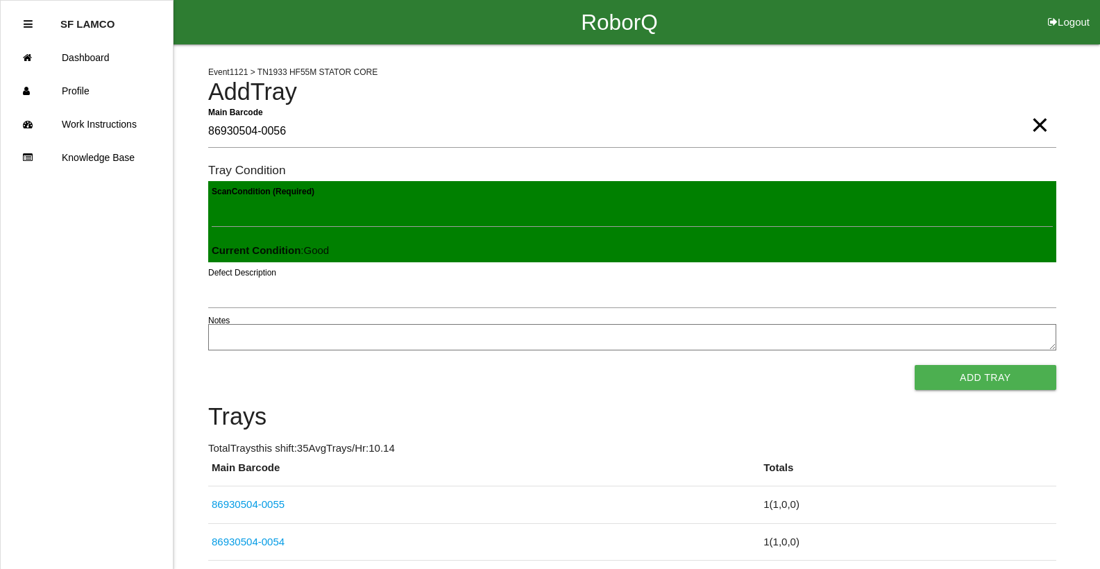
click at [914, 365] on button "Add Tray" at bounding box center [985, 377] width 142 height 25
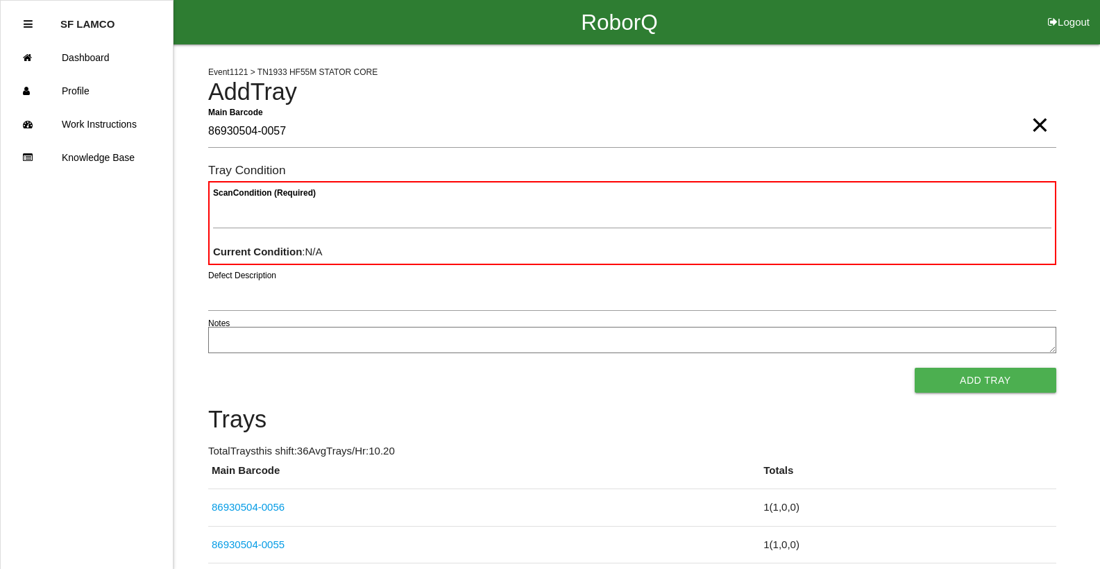
type Barcode "86930504-0057"
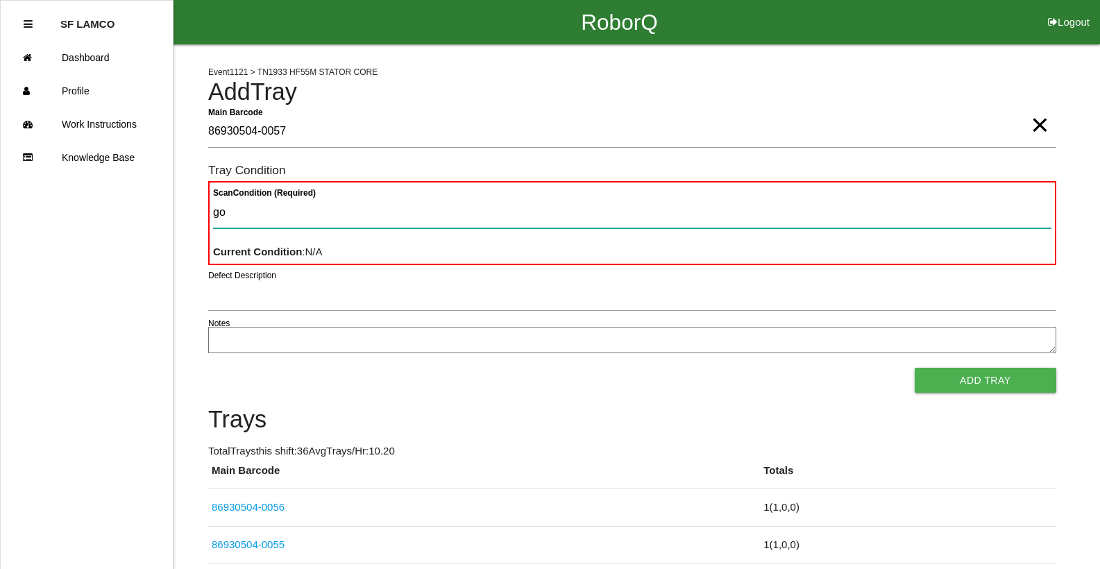
type Condition "goo"
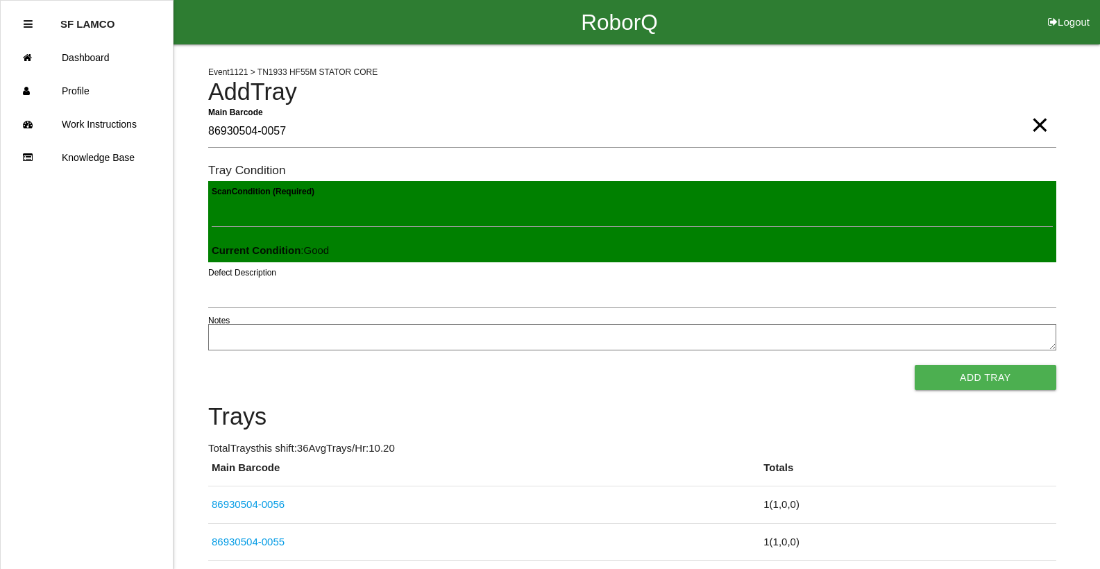
click at [914, 365] on button "Add Tray" at bounding box center [985, 377] width 142 height 25
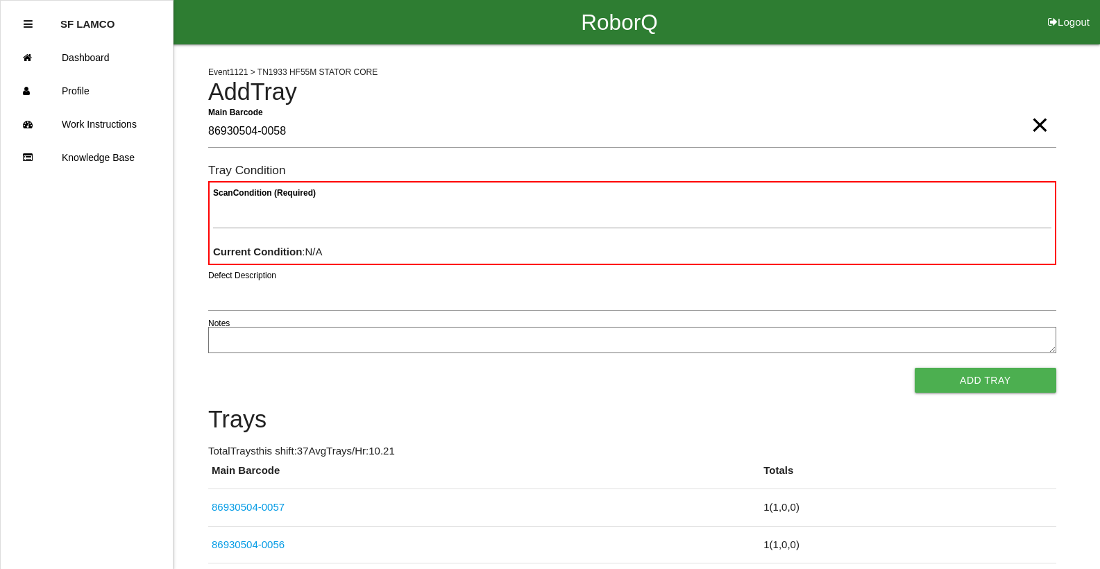
type Barcode "86930504-0058"
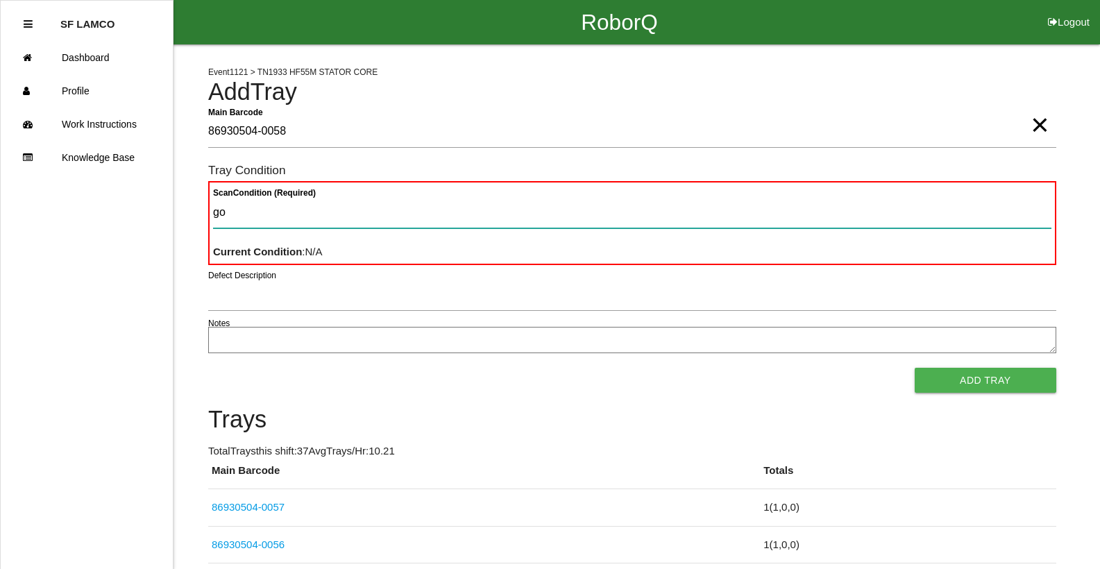
type Condition "goo"
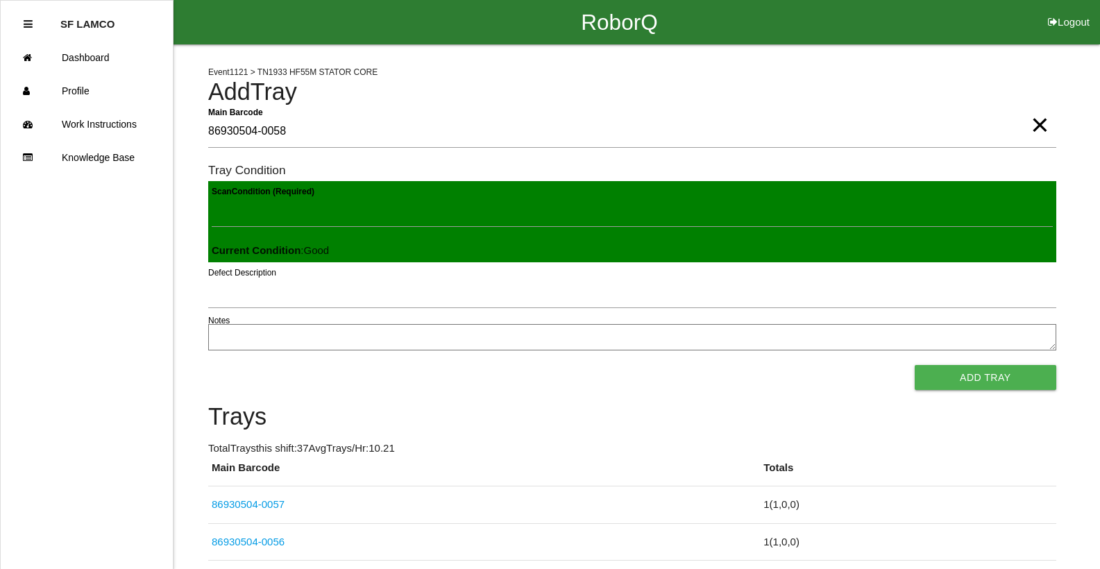
click at [914, 365] on button "Add Tray" at bounding box center [985, 377] width 142 height 25
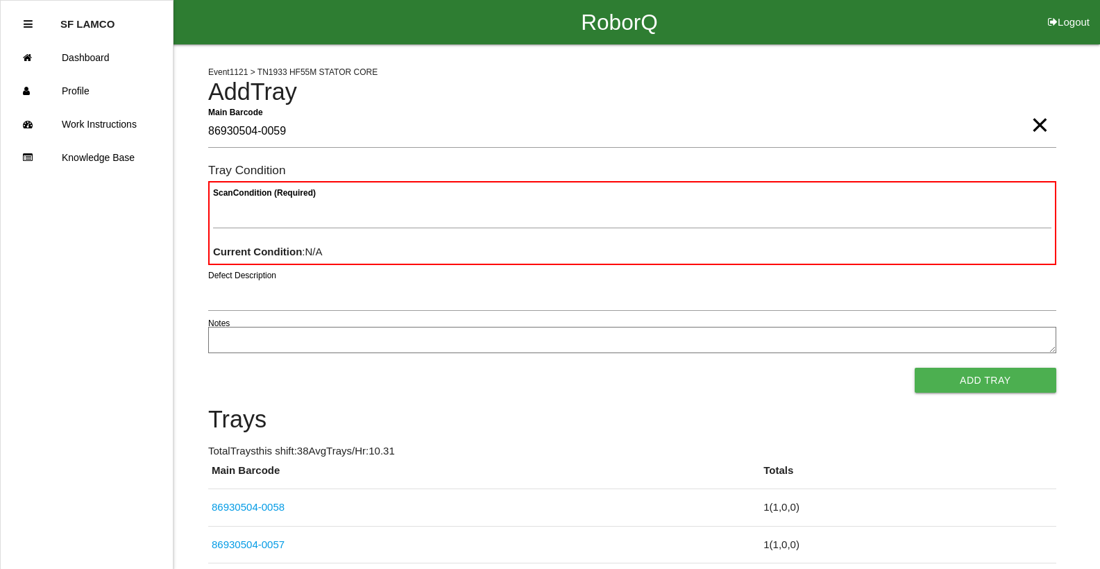
type Barcode "86930504-0059"
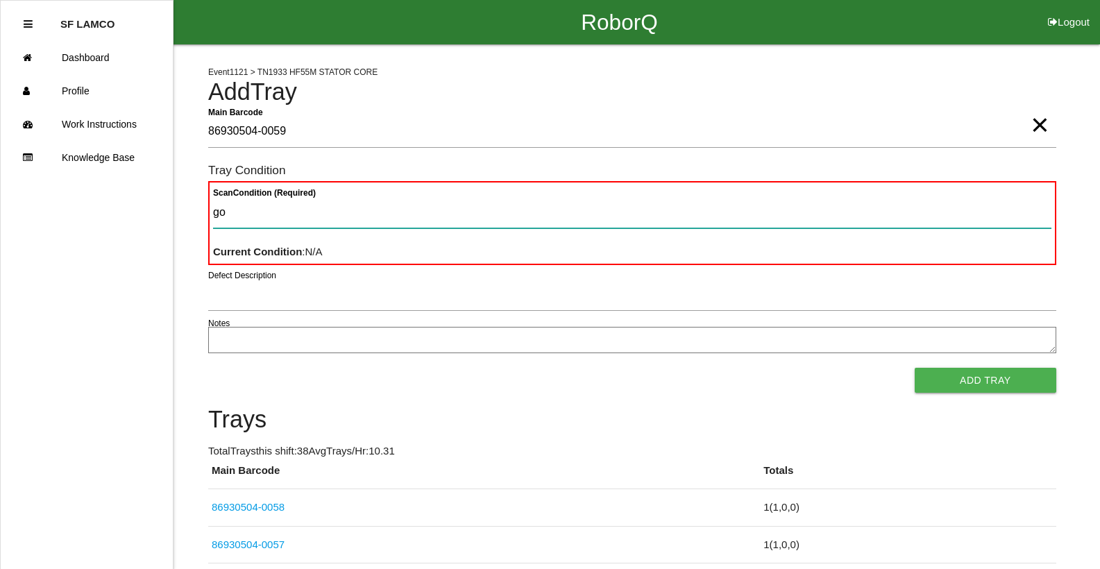
type Condition "goo"
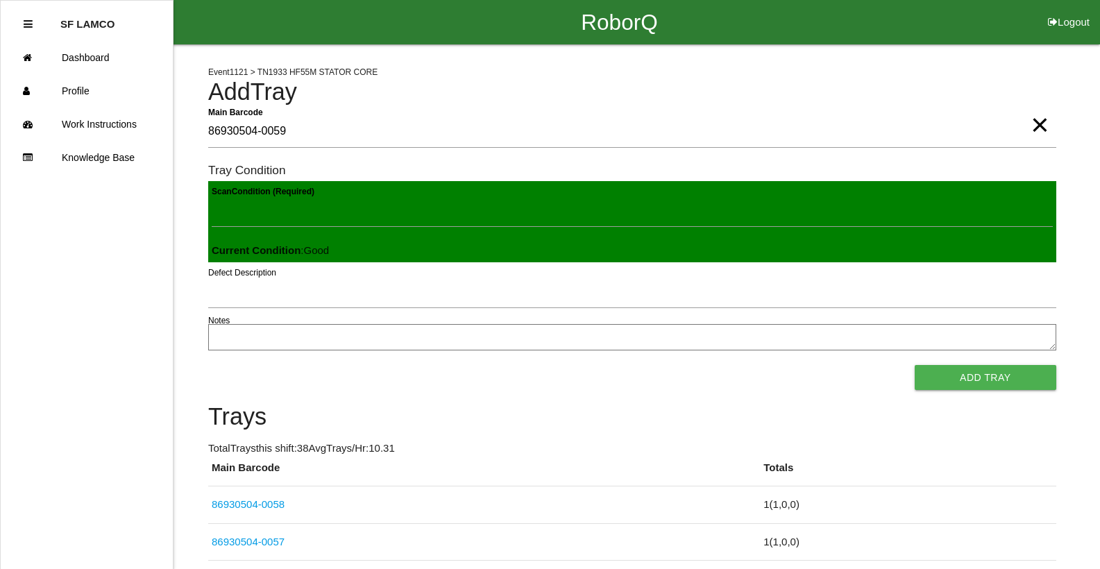
click at [914, 365] on button "Add Tray" at bounding box center [985, 377] width 142 height 25
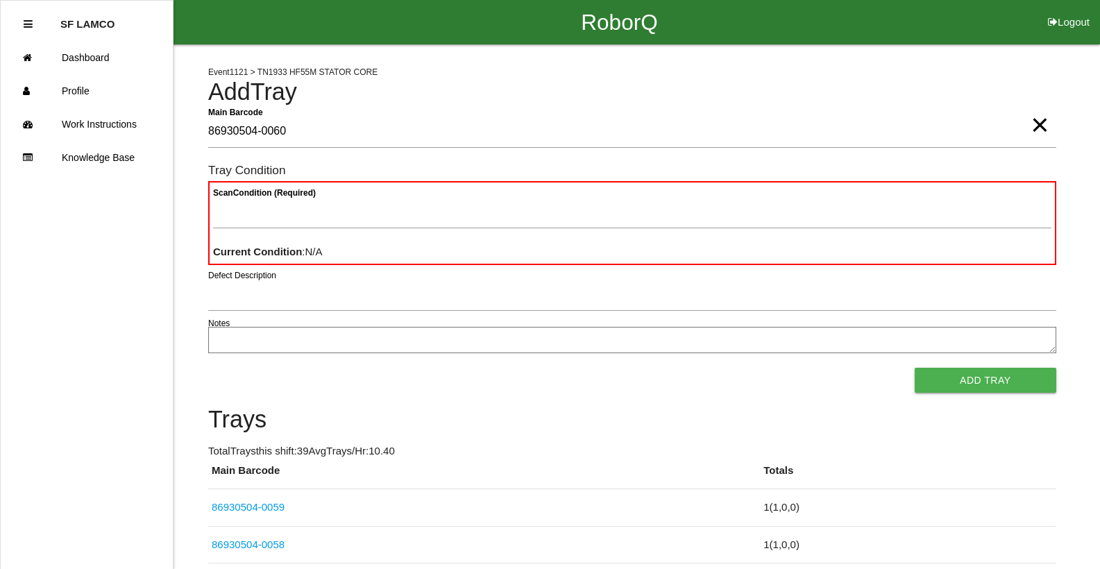
type Barcode "86930504-0060"
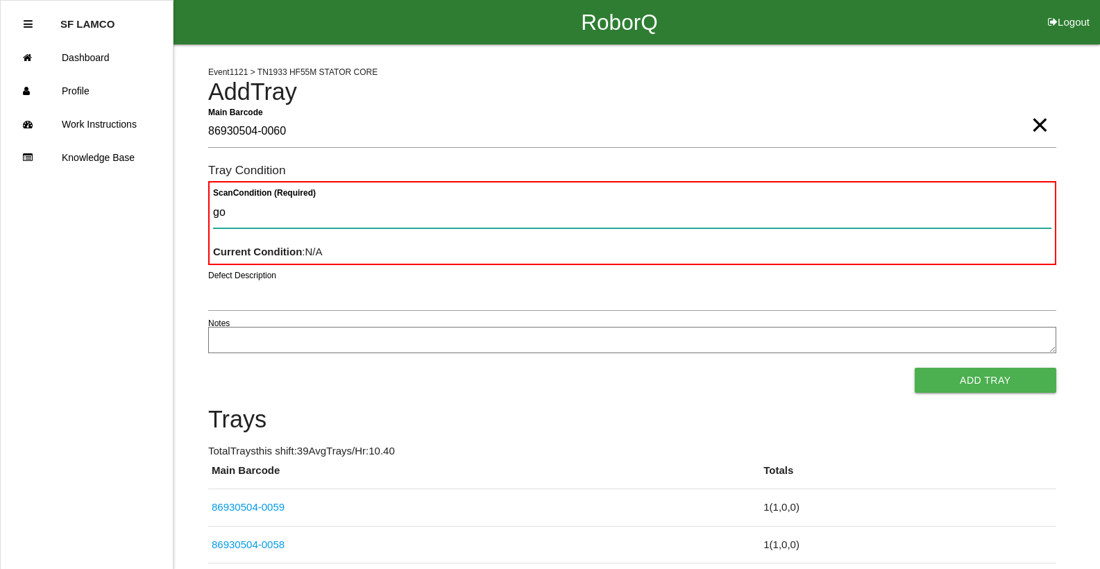
type Condition "goo"
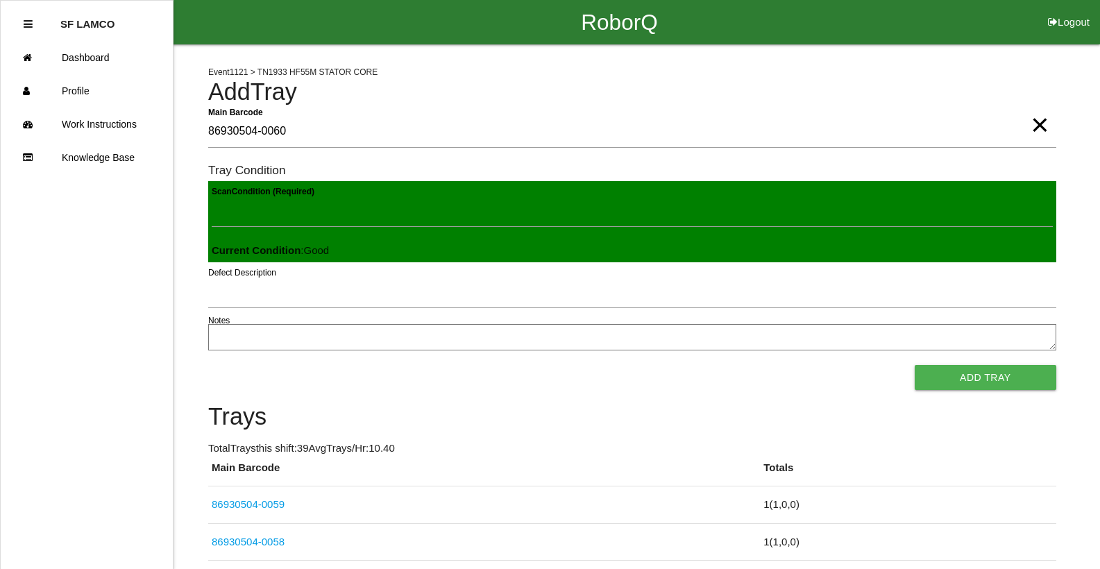
click at [914, 365] on button "Add Tray" at bounding box center [985, 377] width 142 height 25
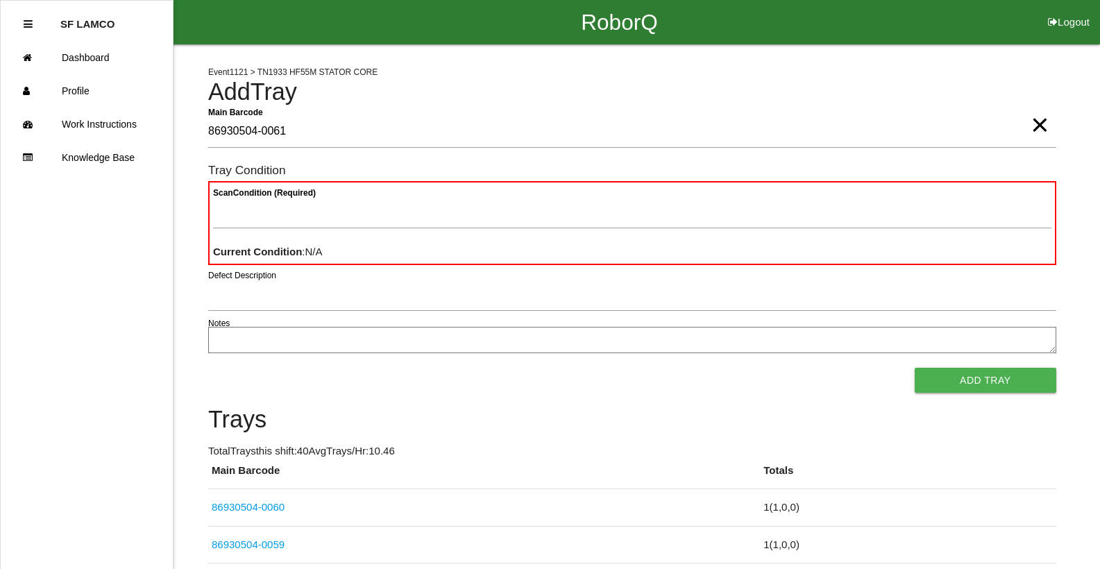
type Barcode "86930504-0061"
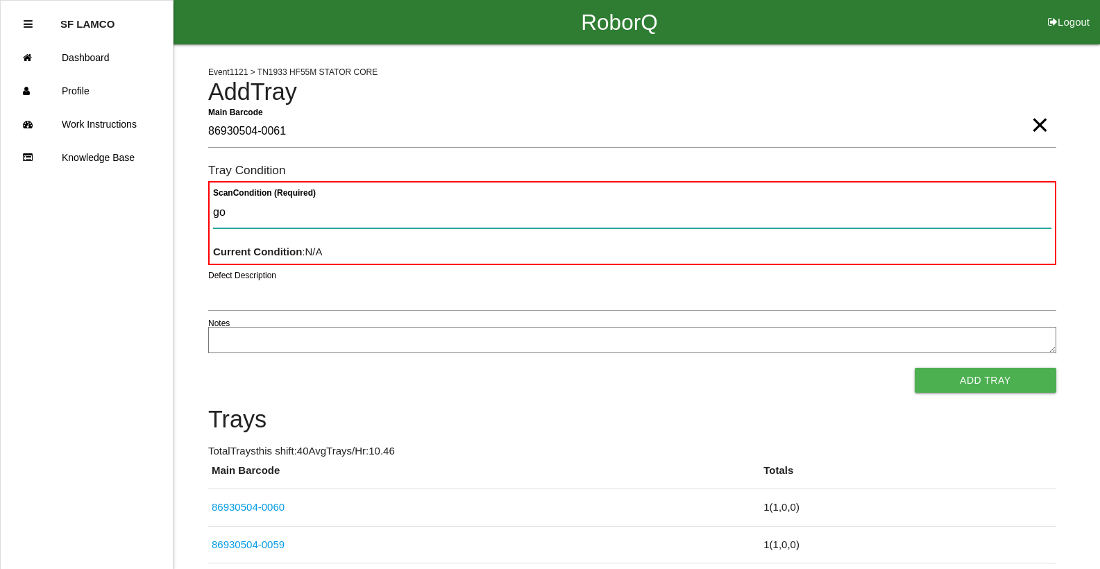
type Condition "goo"
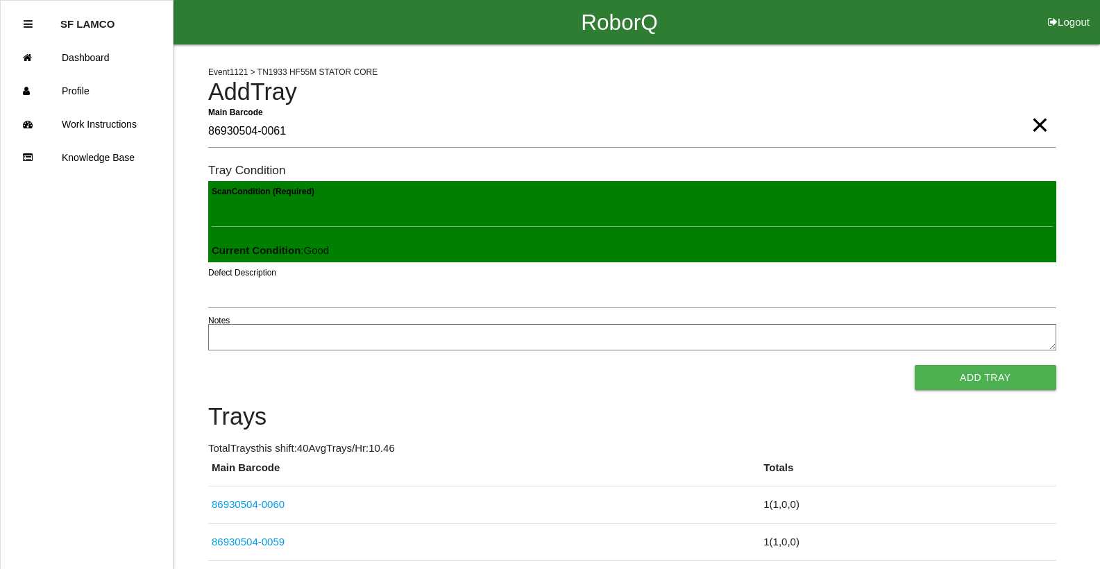
click at [914, 365] on button "Add Tray" at bounding box center [985, 377] width 142 height 25
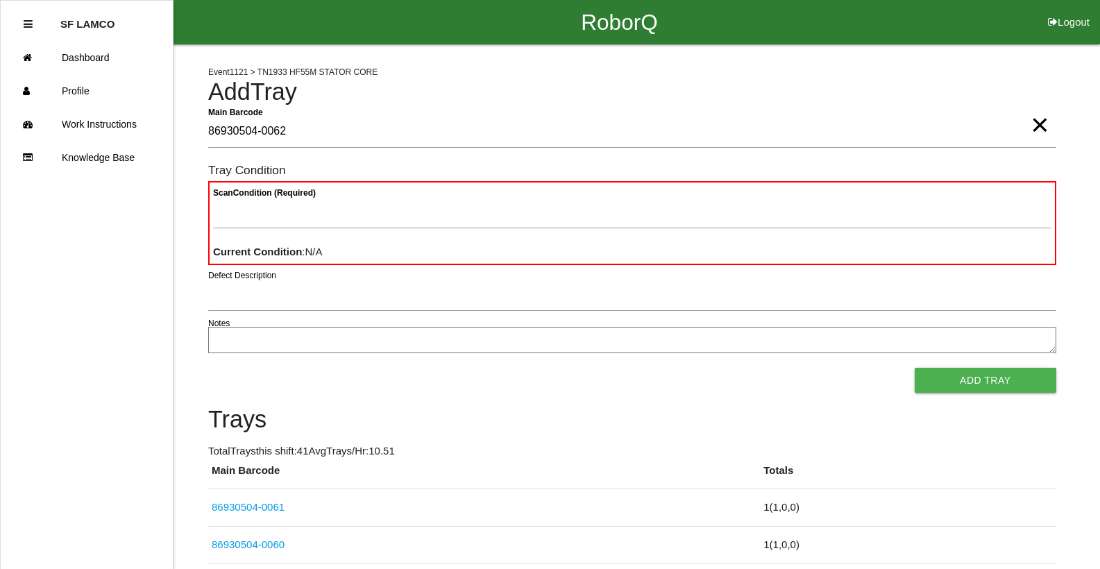
type Barcode "86930504-0062"
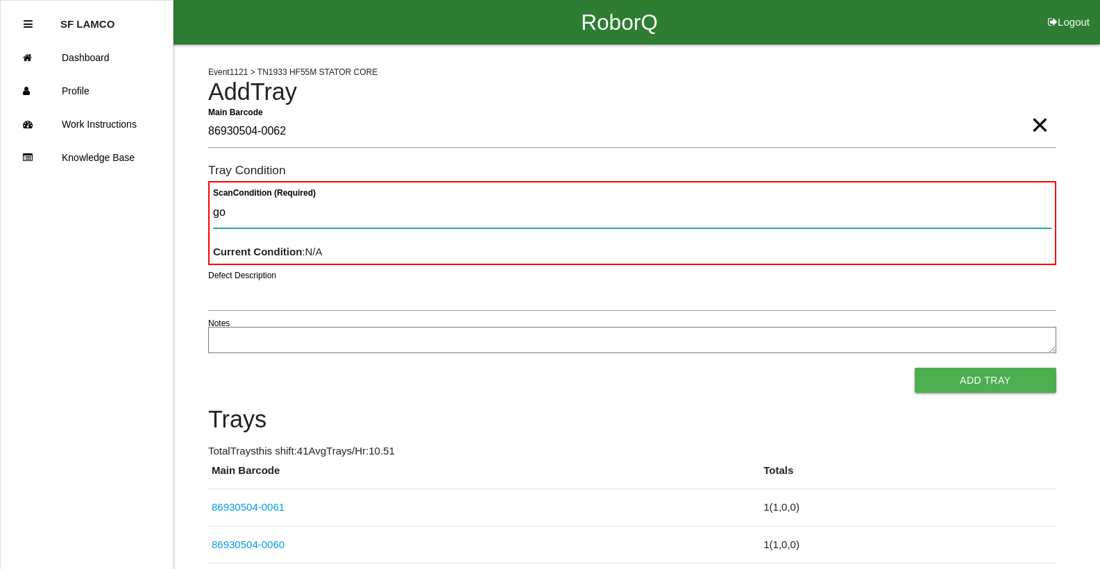
type Condition "goo"
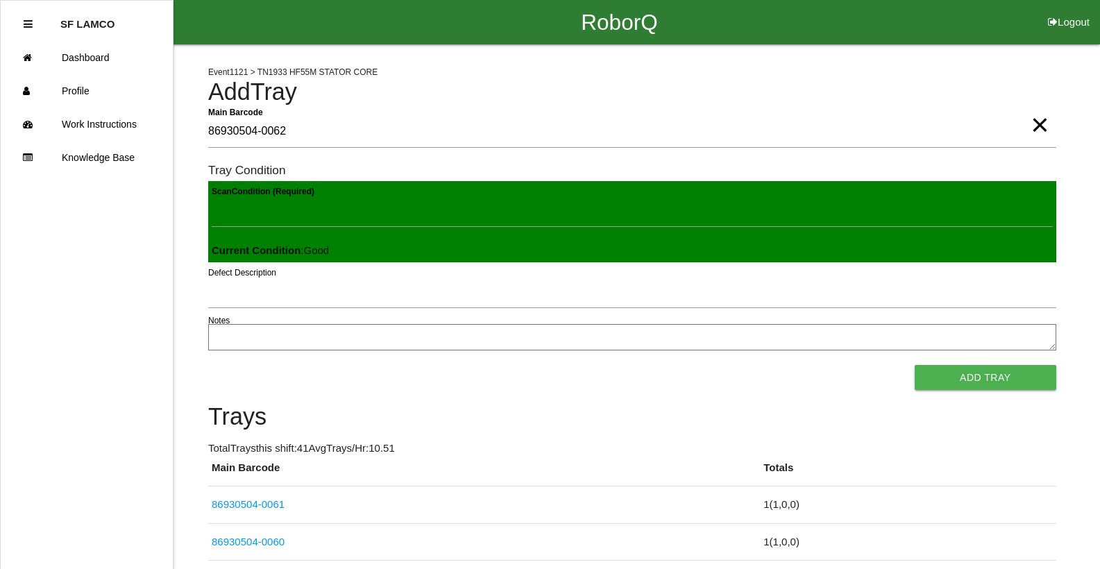
click at [914, 365] on button "Add Tray" at bounding box center [985, 377] width 142 height 25
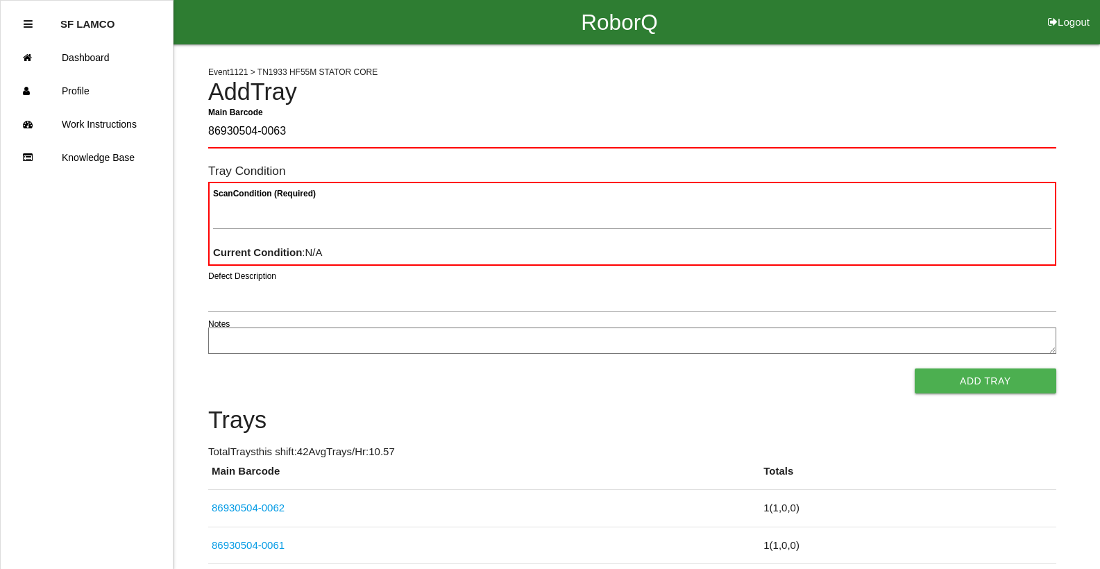
type Barcode "86930504-0063"
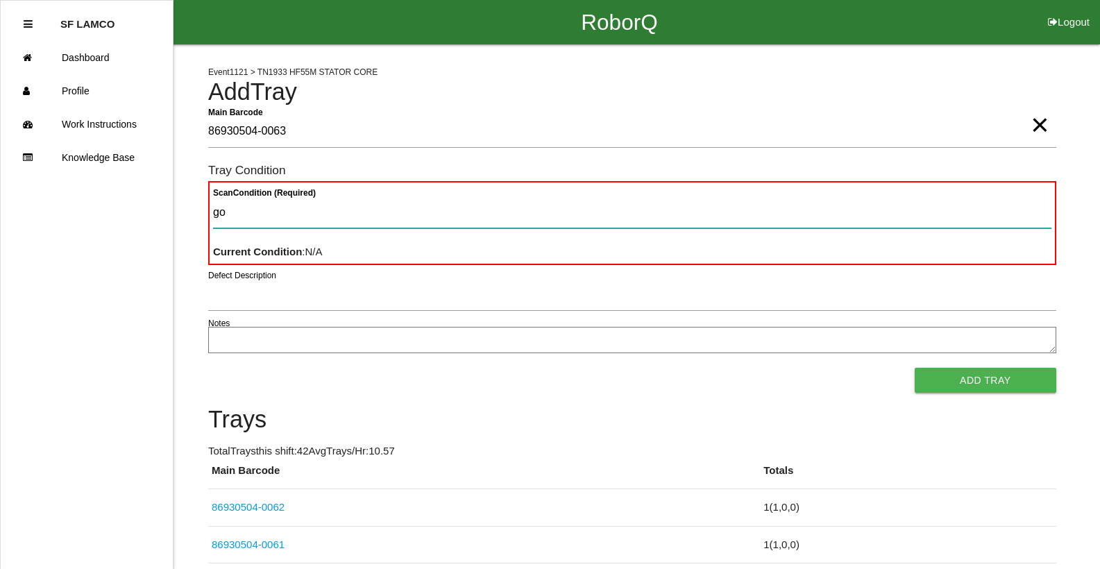
type Condition "goo"
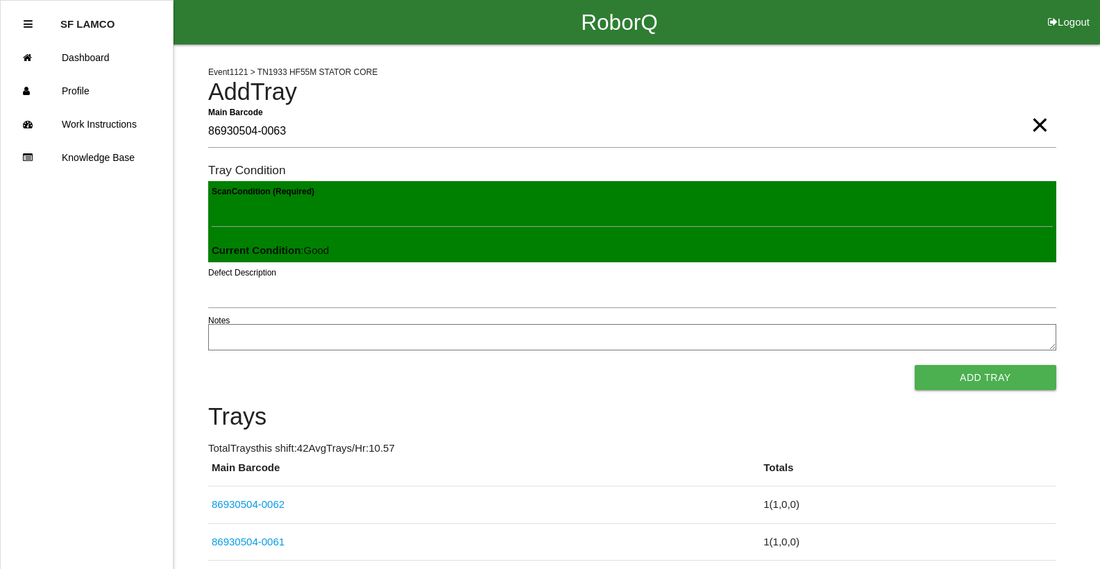
click at [914, 365] on button "Add Tray" at bounding box center [985, 377] width 142 height 25
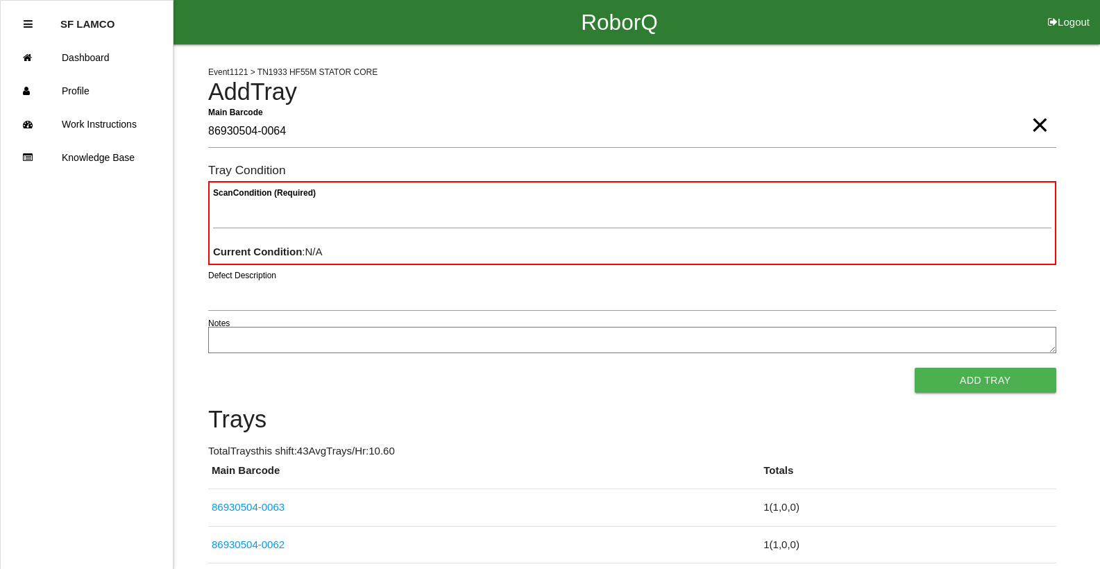
type Barcode "86930504-0064"
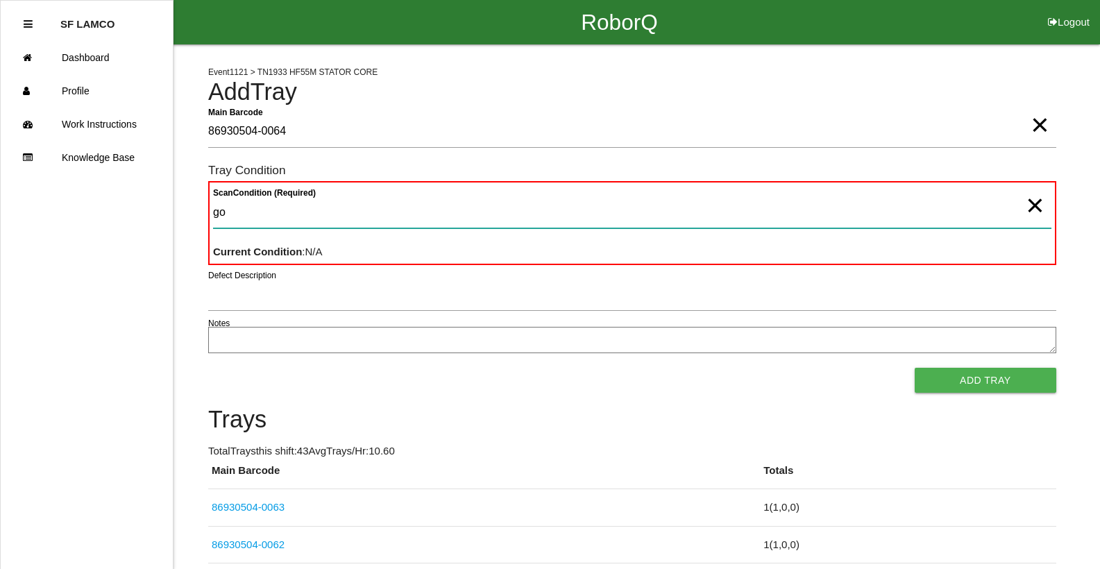
type Condition "goo"
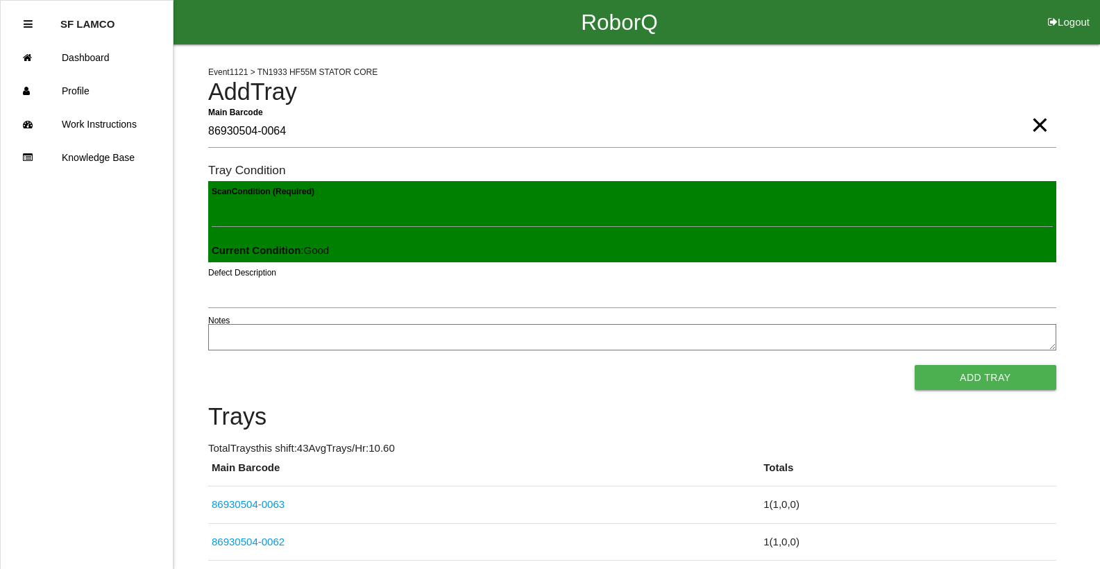
click at [914, 365] on button "Add Tray" at bounding box center [985, 377] width 142 height 25
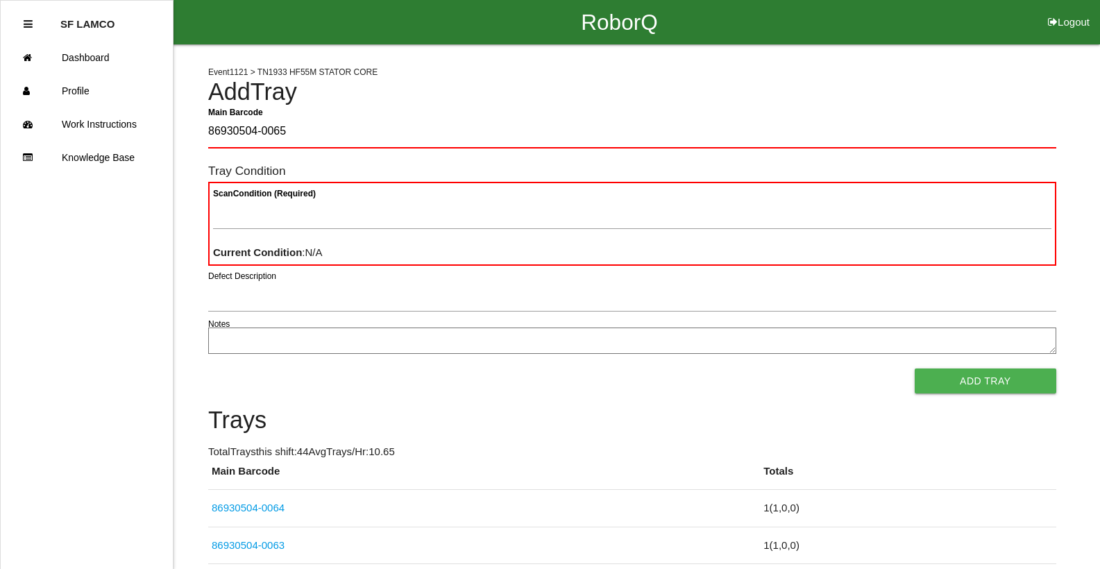
type Barcode "86930504-0065"
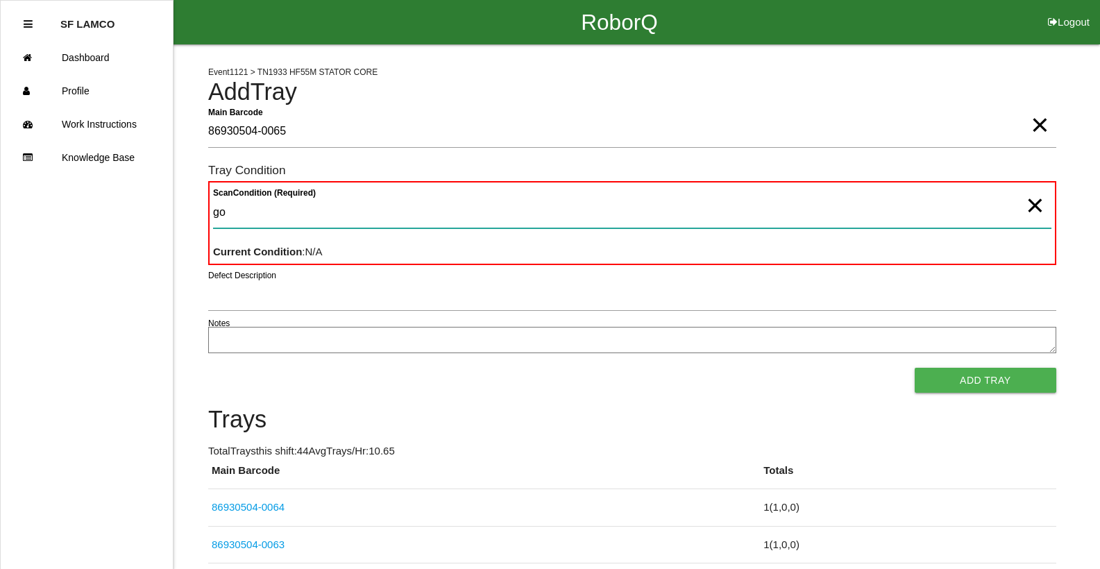
type Condition "goo"
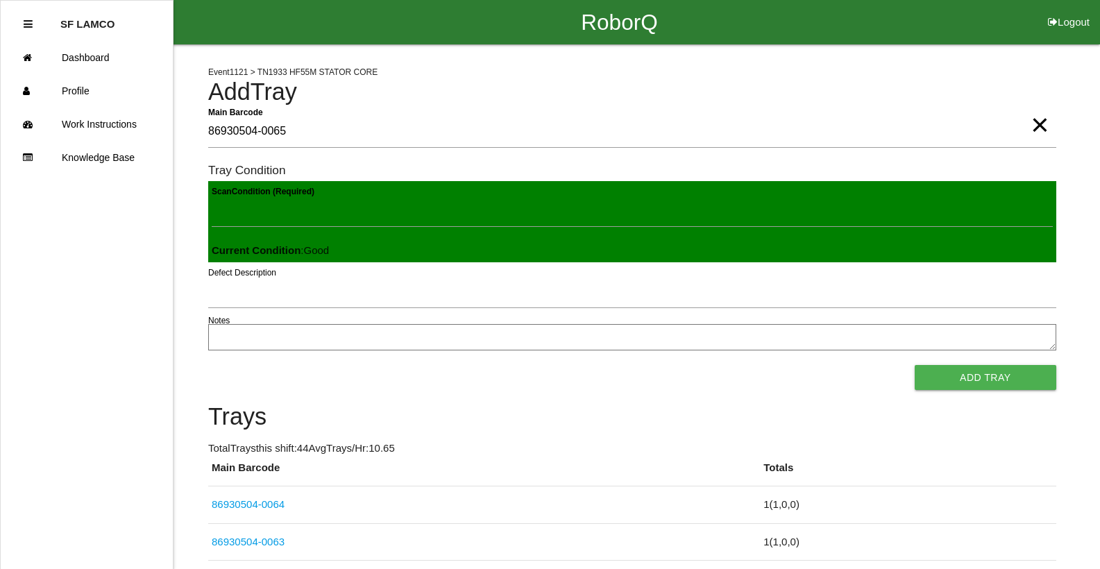
click at [914, 365] on button "Add Tray" at bounding box center [985, 377] width 142 height 25
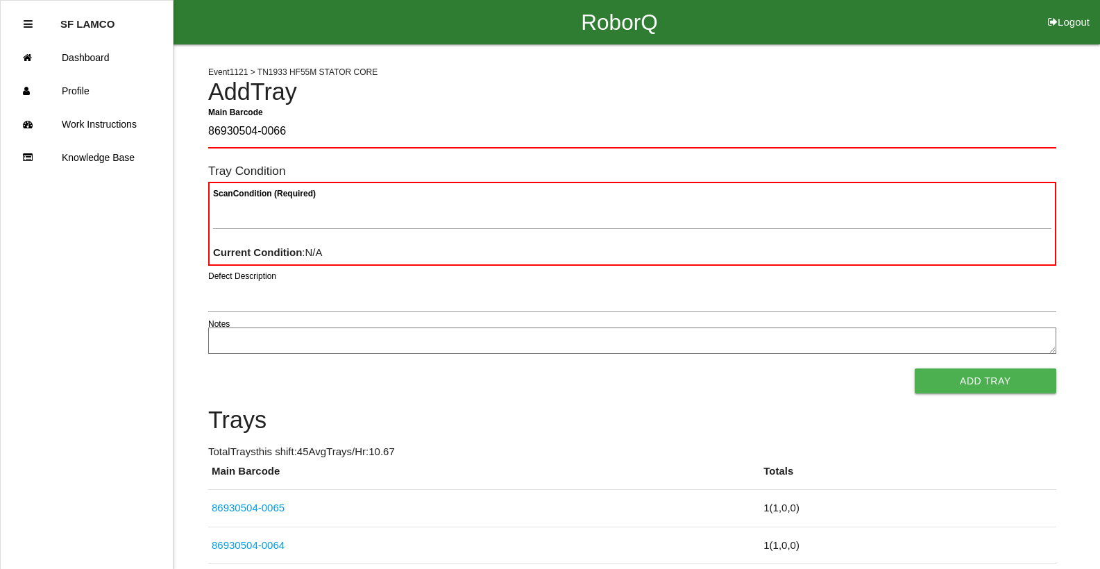
type Barcode "86930504-0066"
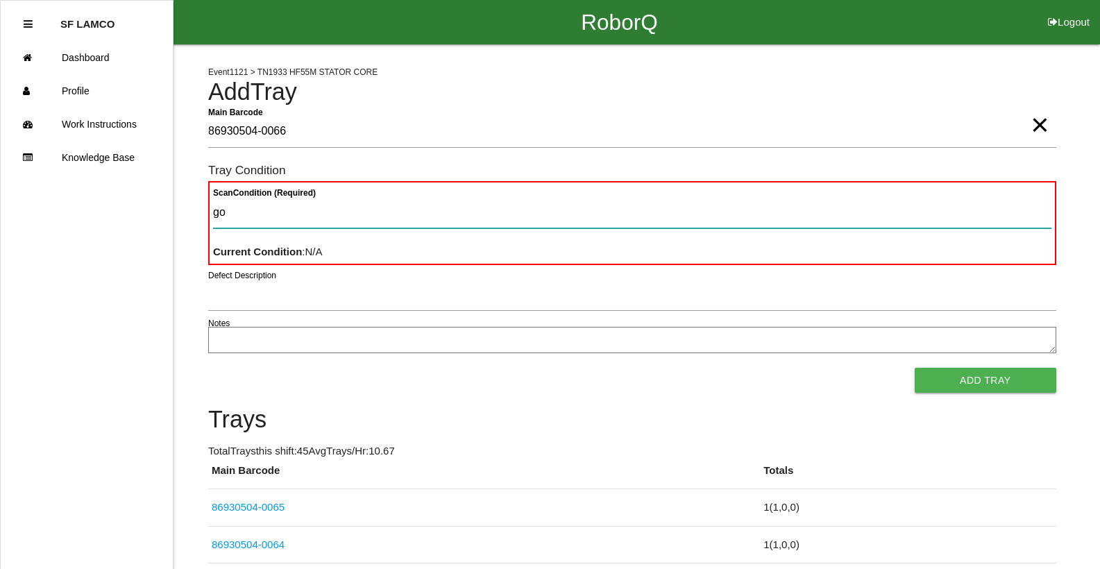
type Condition "goo"
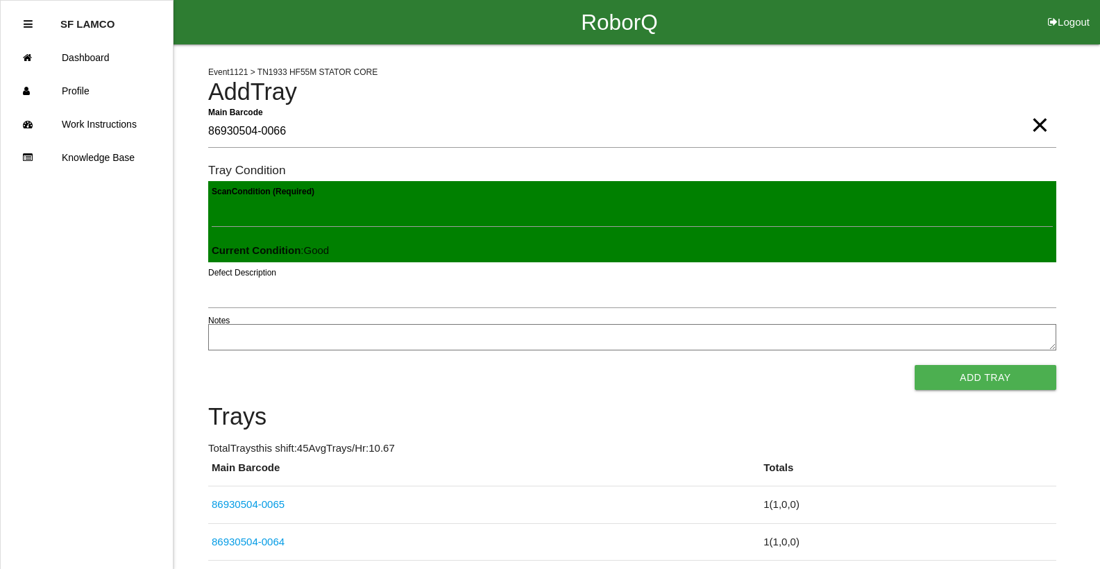
click at [914, 365] on button "Add Tray" at bounding box center [985, 377] width 142 height 25
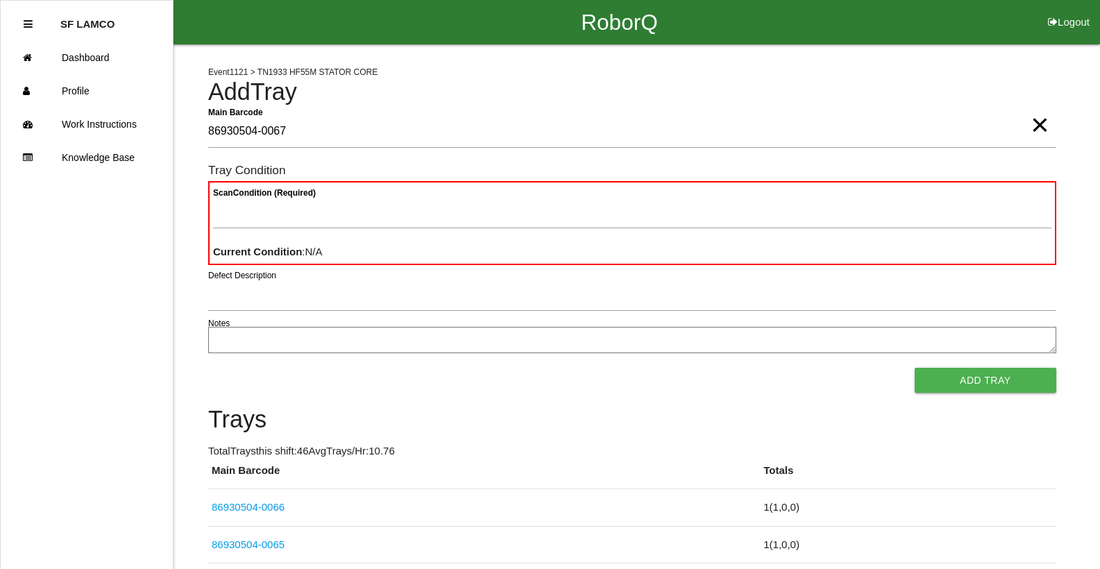
type Barcode "86930504-0067"
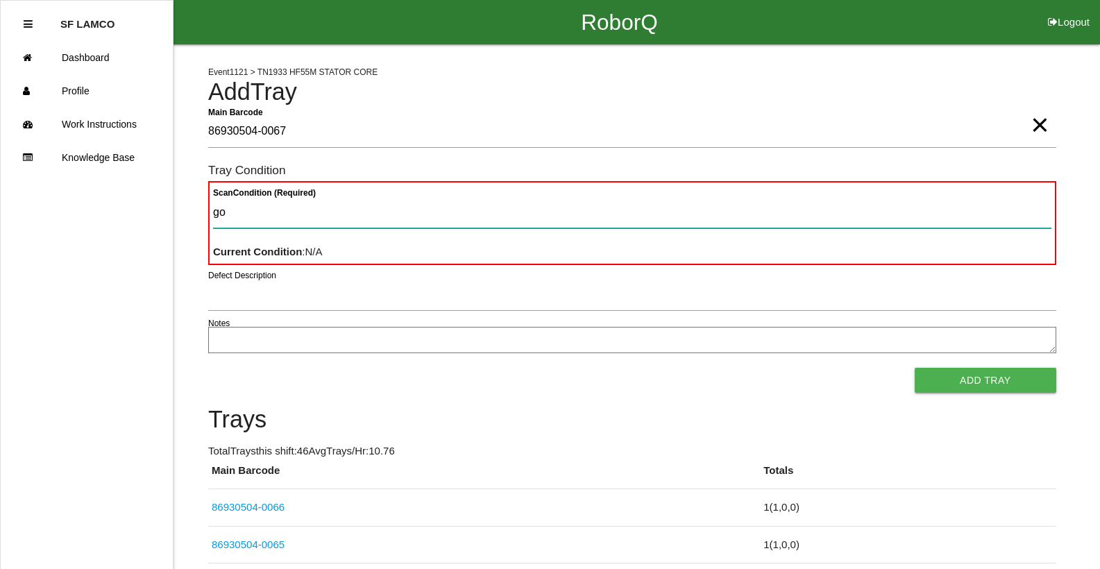
type Condition "goo"
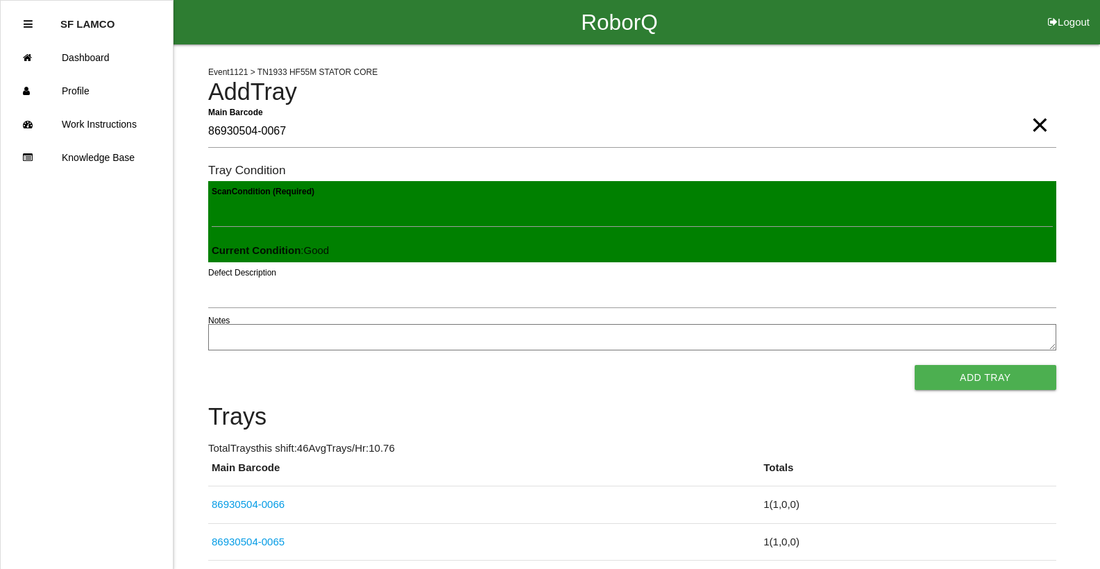
click at [914, 365] on button "Add Tray" at bounding box center [985, 377] width 142 height 25
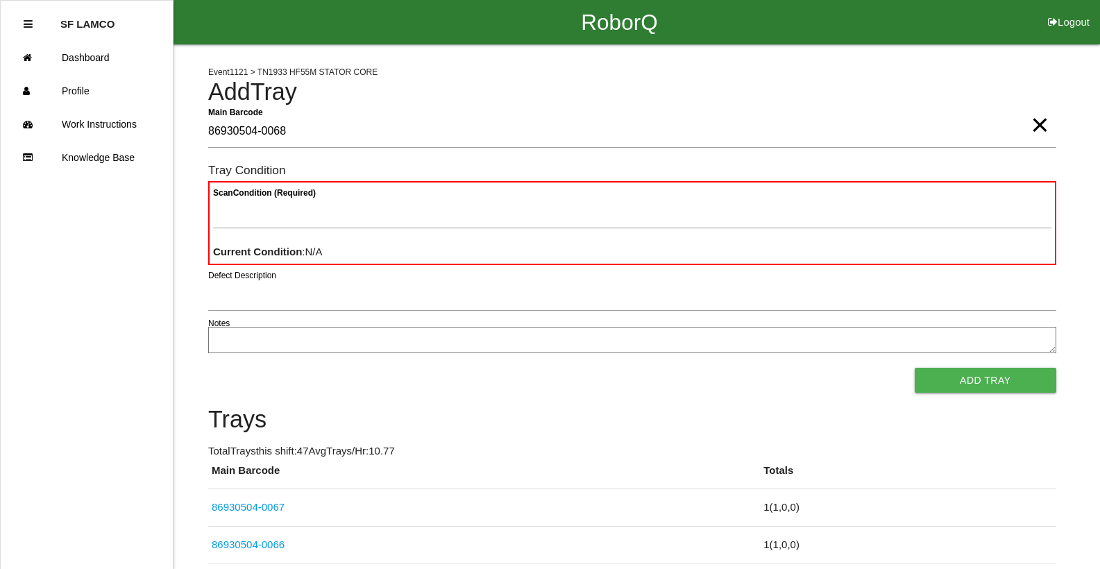
type Barcode "86930504-0068"
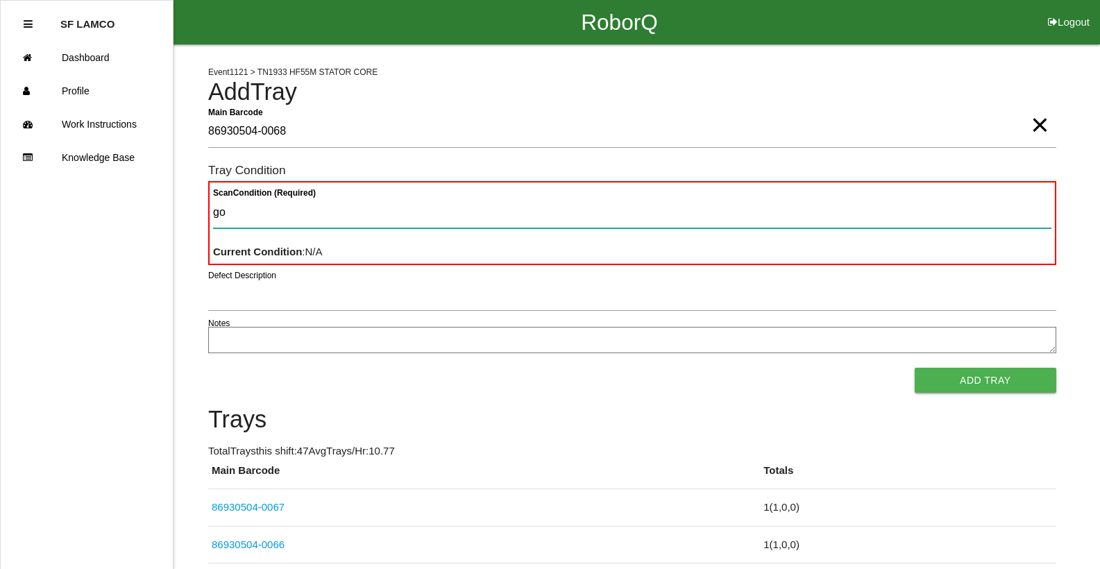
type Condition "goo"
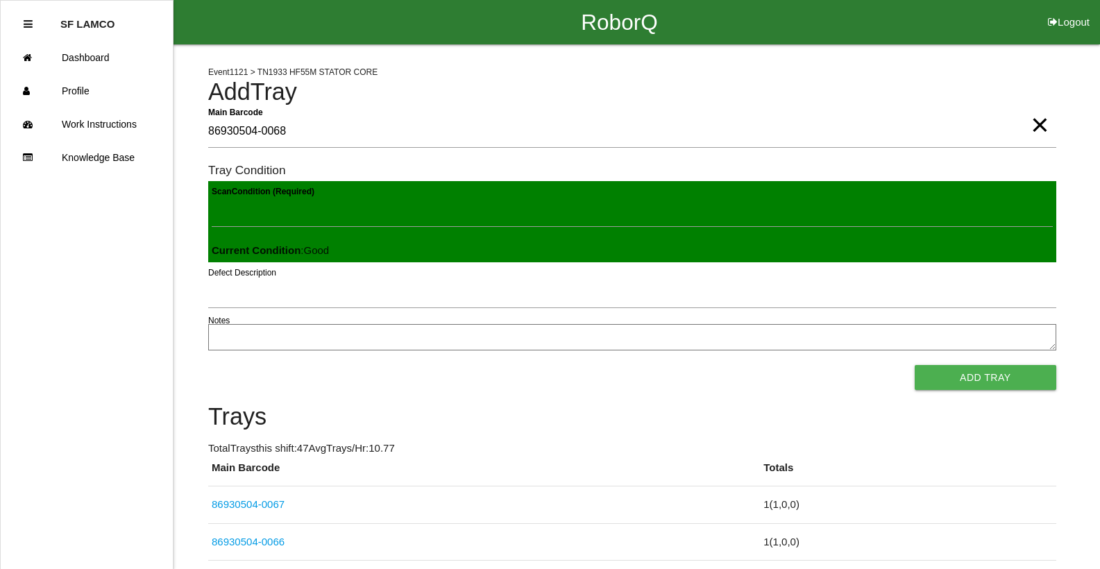
click at [914, 365] on button "Add Tray" at bounding box center [985, 377] width 142 height 25
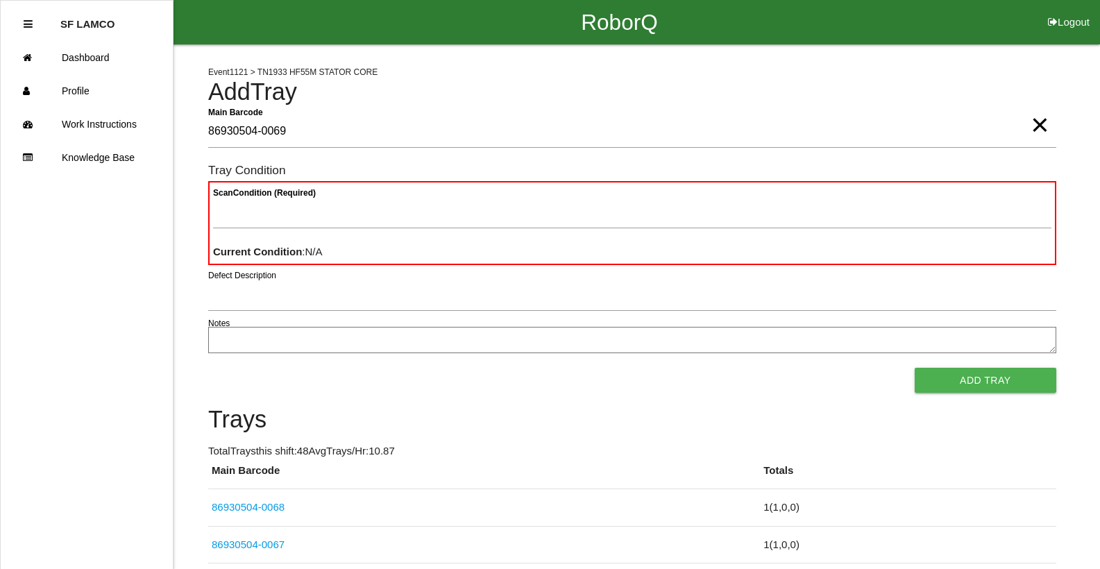
type Barcode "86930504-0069"
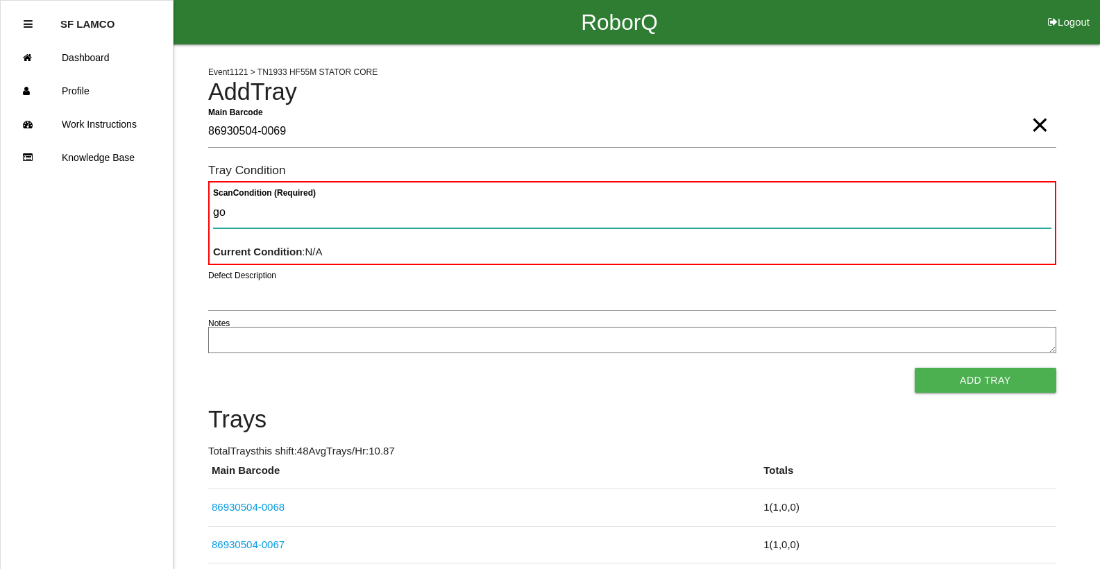
type Condition "goo"
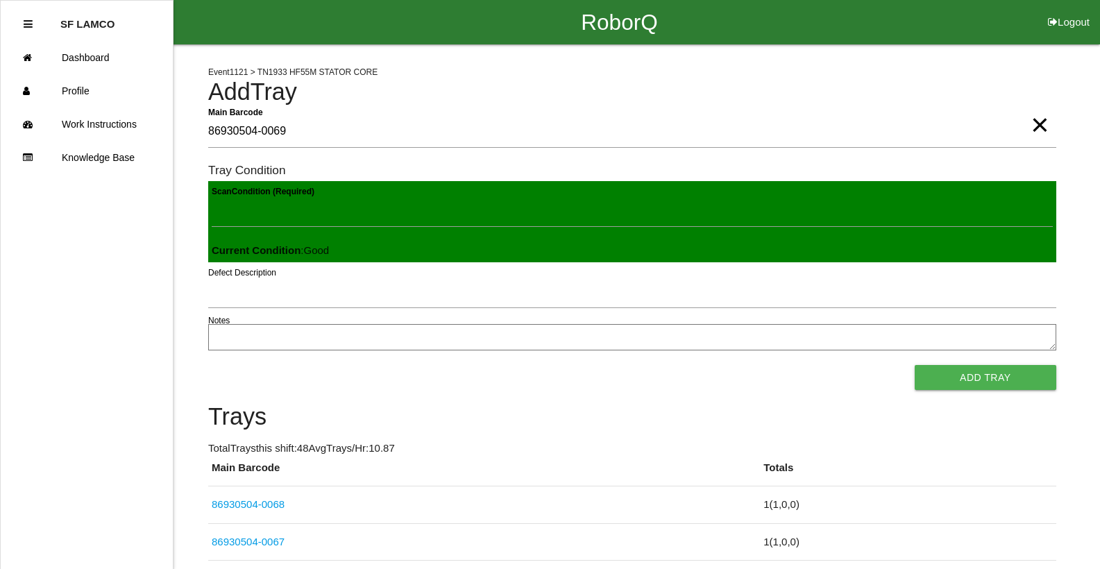
click at [914, 365] on button "Add Tray" at bounding box center [985, 377] width 142 height 25
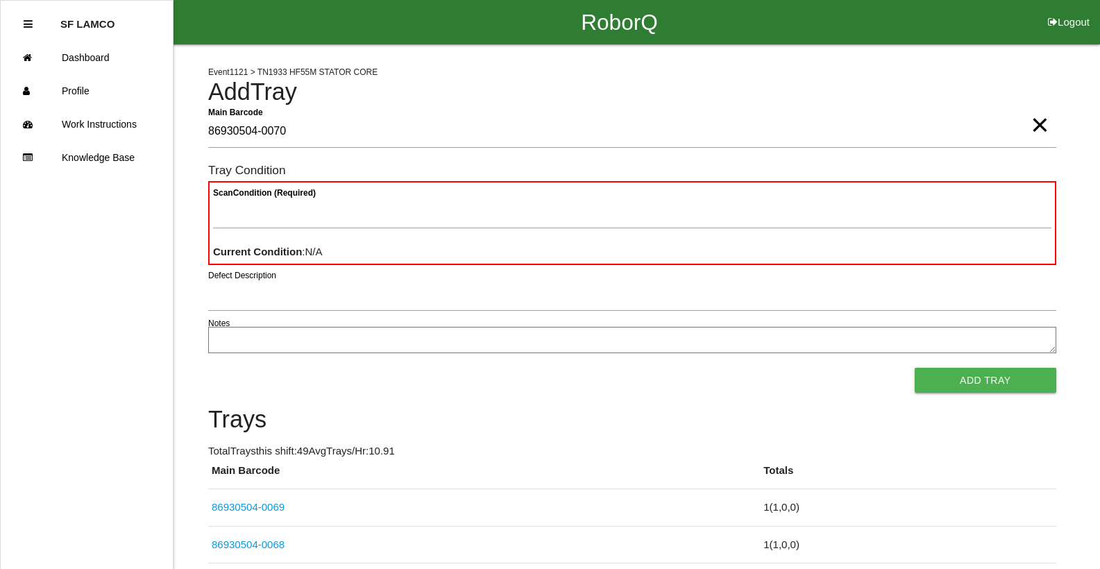
type Barcode "86930504-0070"
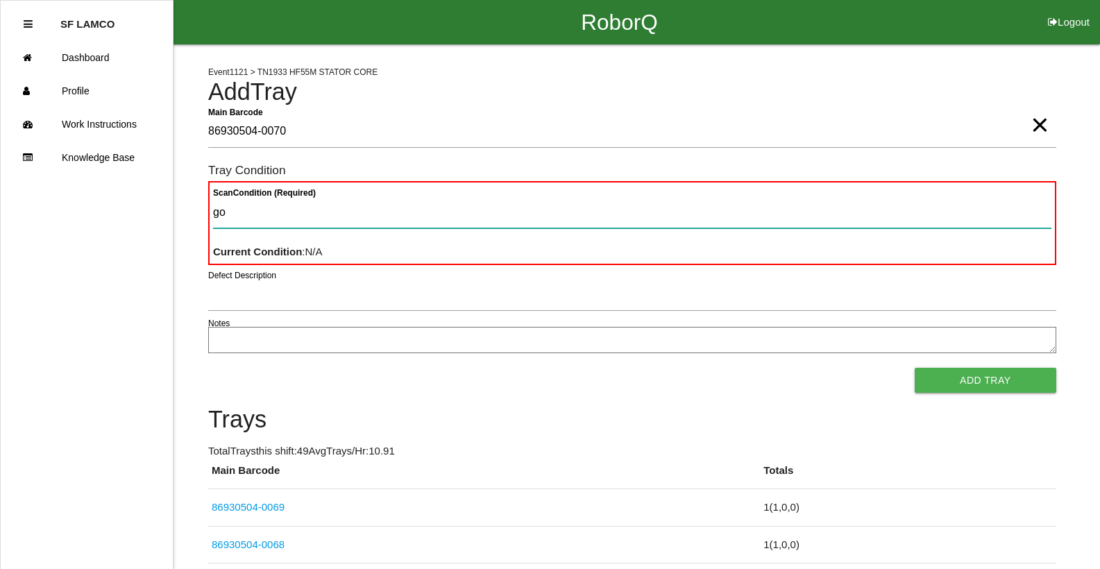
type Condition "goo"
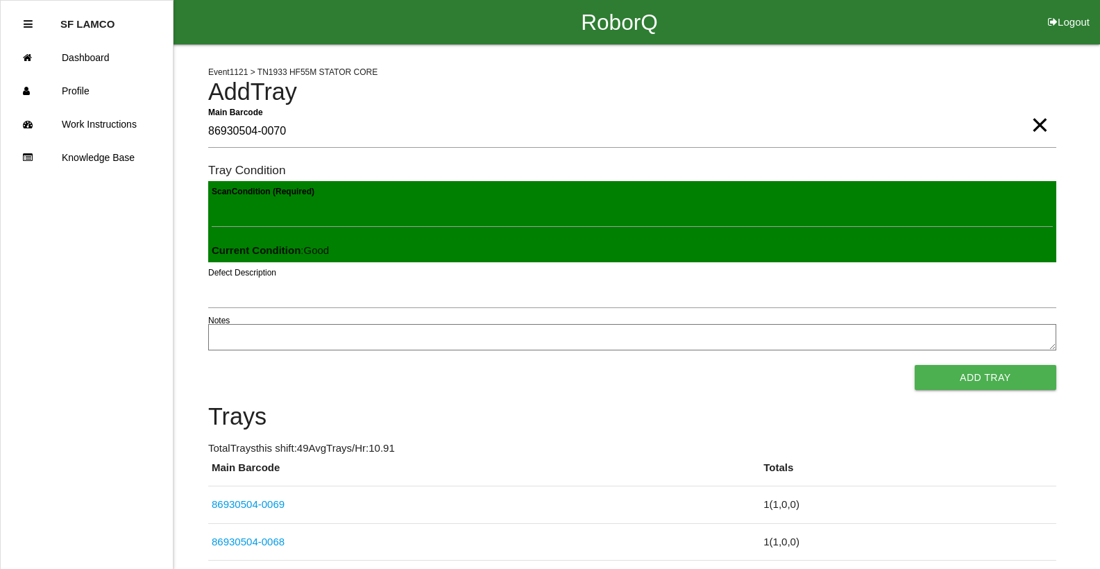
click at [914, 365] on button "Add Tray" at bounding box center [985, 377] width 142 height 25
